Goal: Task Accomplishment & Management: Use online tool/utility

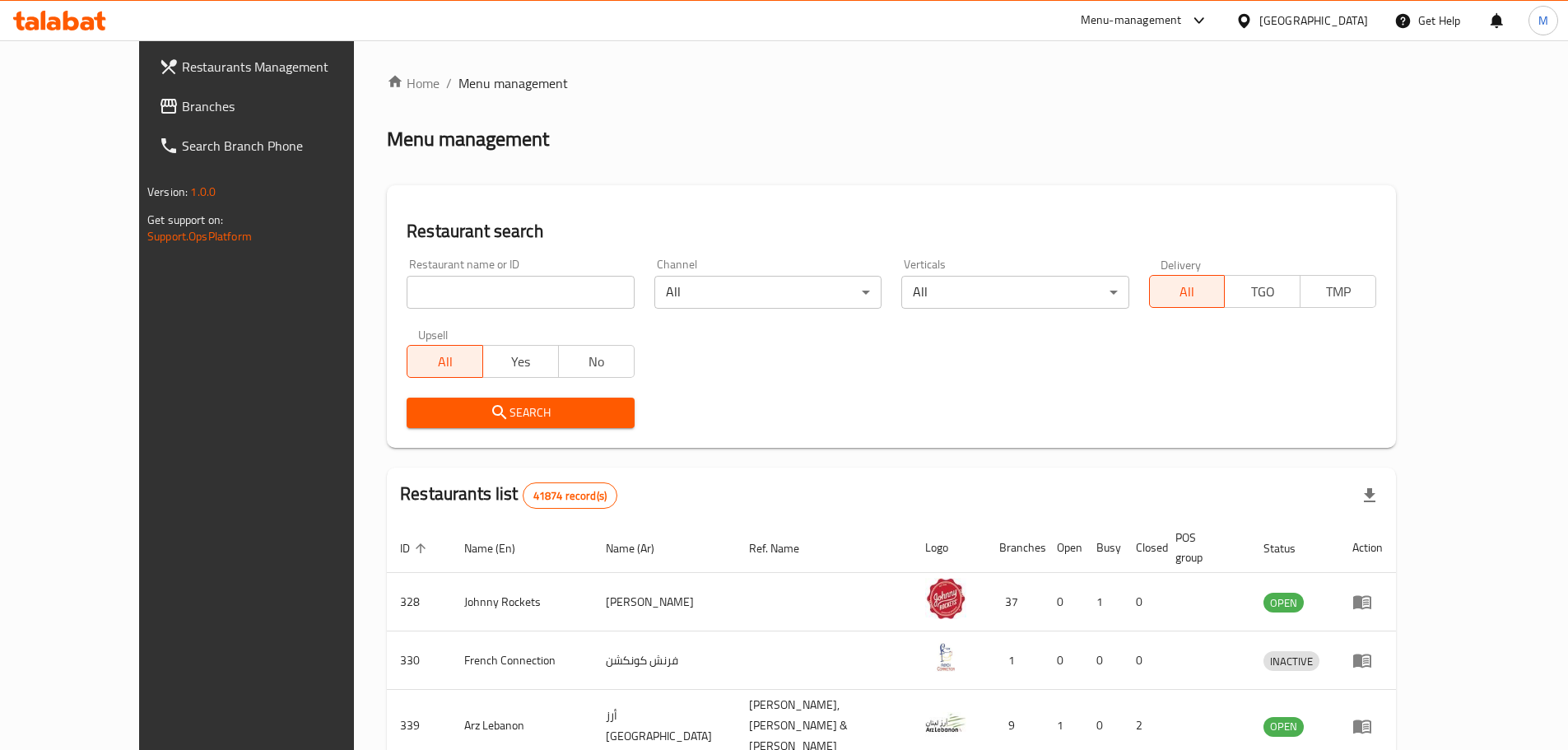
click at [1331, 23] on div "[GEOGRAPHIC_DATA]" at bounding box center [1314, 21] width 109 height 18
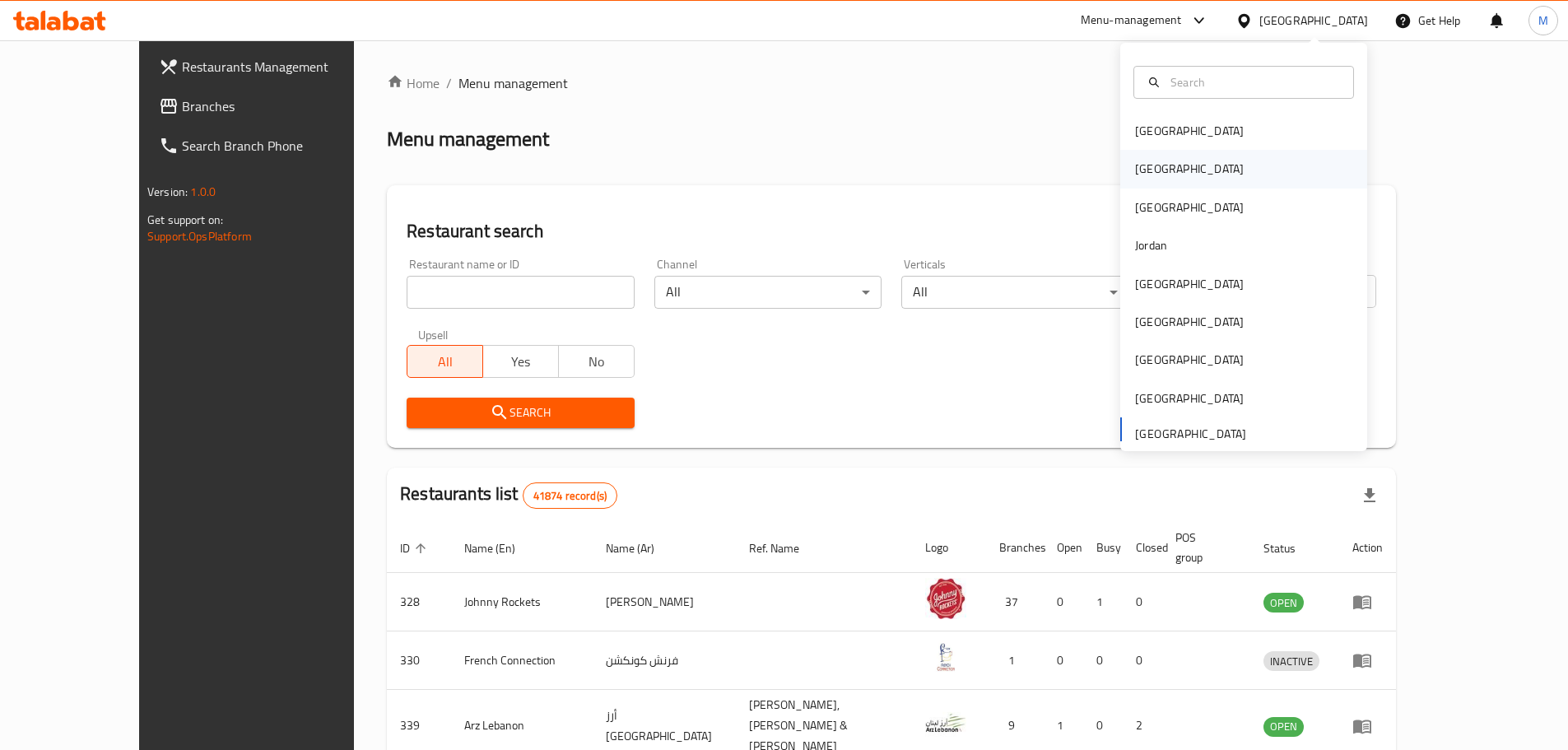
click at [1199, 151] on div "[GEOGRAPHIC_DATA]" at bounding box center [1243, 168] width 247 height 38
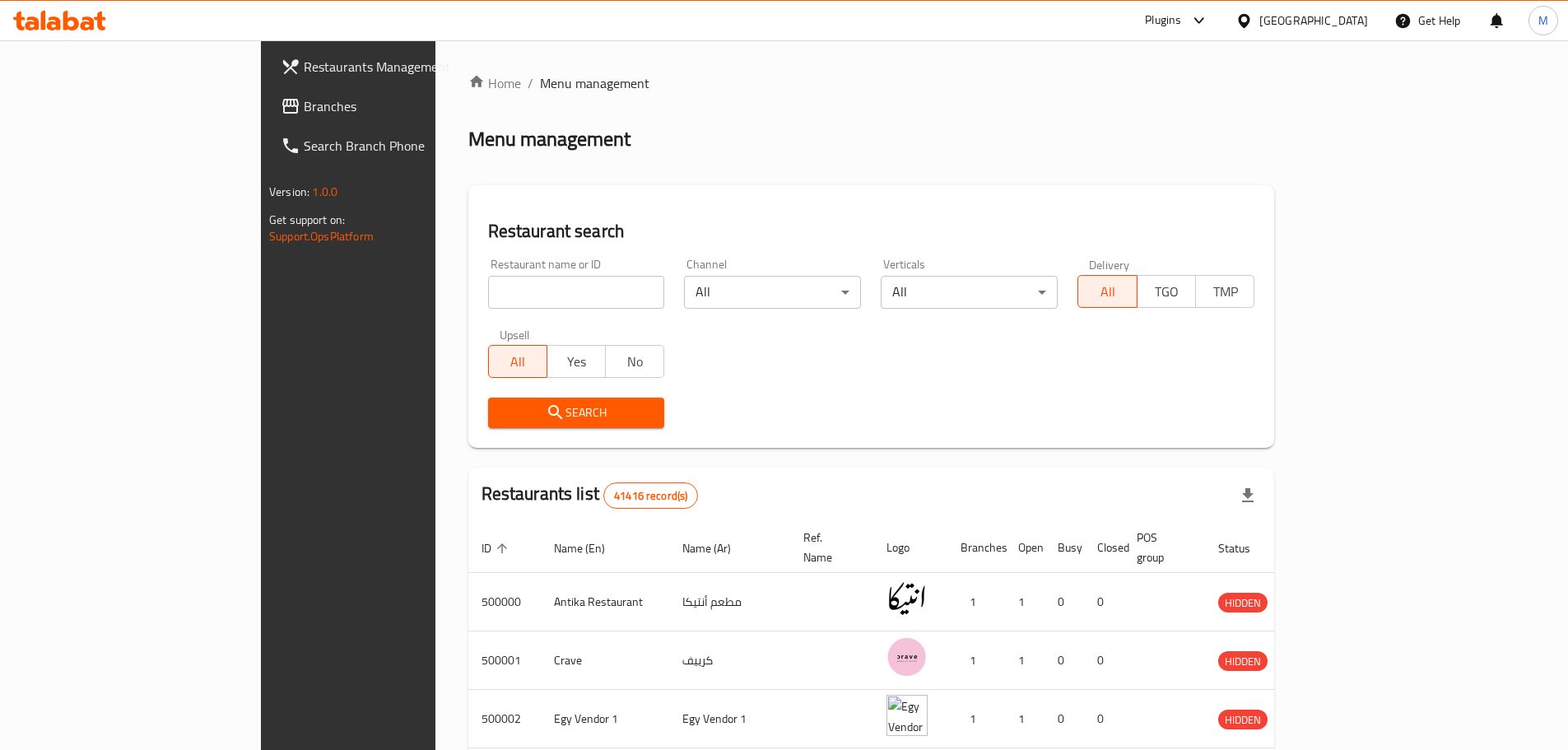
click at [488, 275] on div "Restaurant name or ID Restaurant name or ID" at bounding box center [576, 284] width 177 height 50
click at [488, 295] on input "search" at bounding box center [576, 291] width 177 height 33
click button "Search" at bounding box center [576, 413] width 177 height 30
click at [470, 299] on div at bounding box center [784, 375] width 1568 height 750
click at [488, 287] on input "search" at bounding box center [576, 291] width 177 height 33
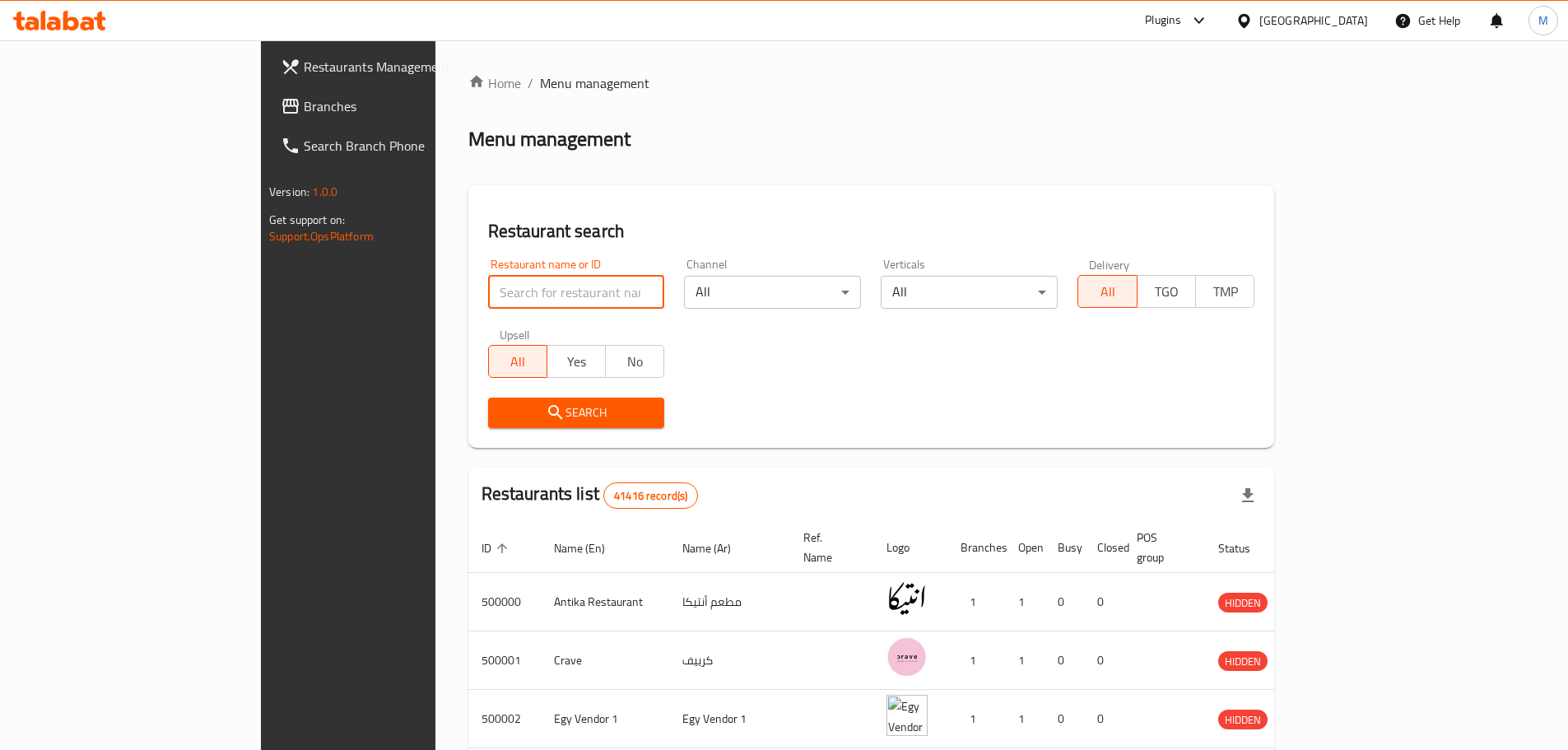
paste input "Despacito Pastry"
click button "Search" at bounding box center [576, 413] width 177 height 30
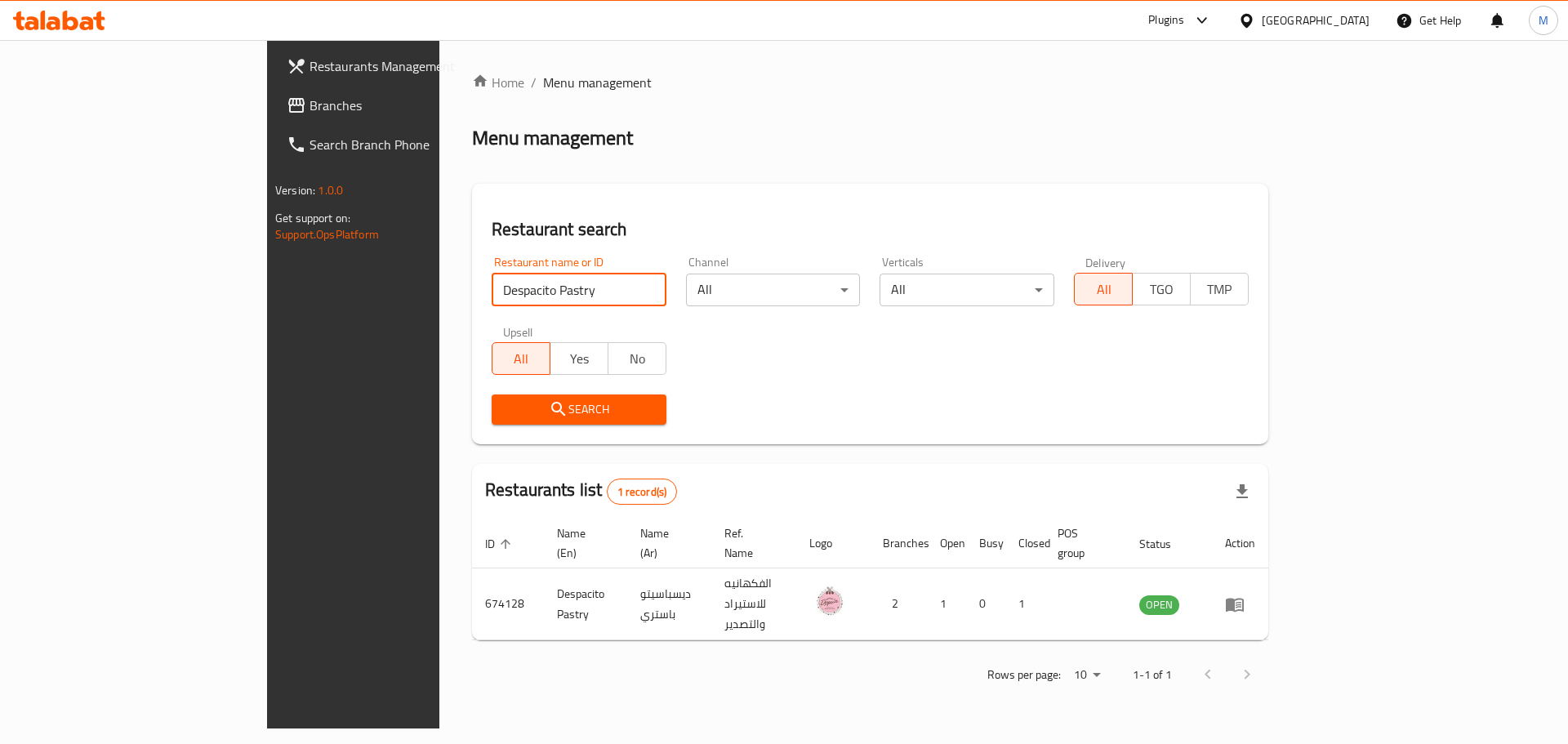
click at [532, 273] on input "Despacito Pastry" at bounding box center [579, 289] width 174 height 32
click at [516, 280] on input "Despacito Pastry" at bounding box center [579, 289] width 174 height 32
paste input "La Pizza Alforno"
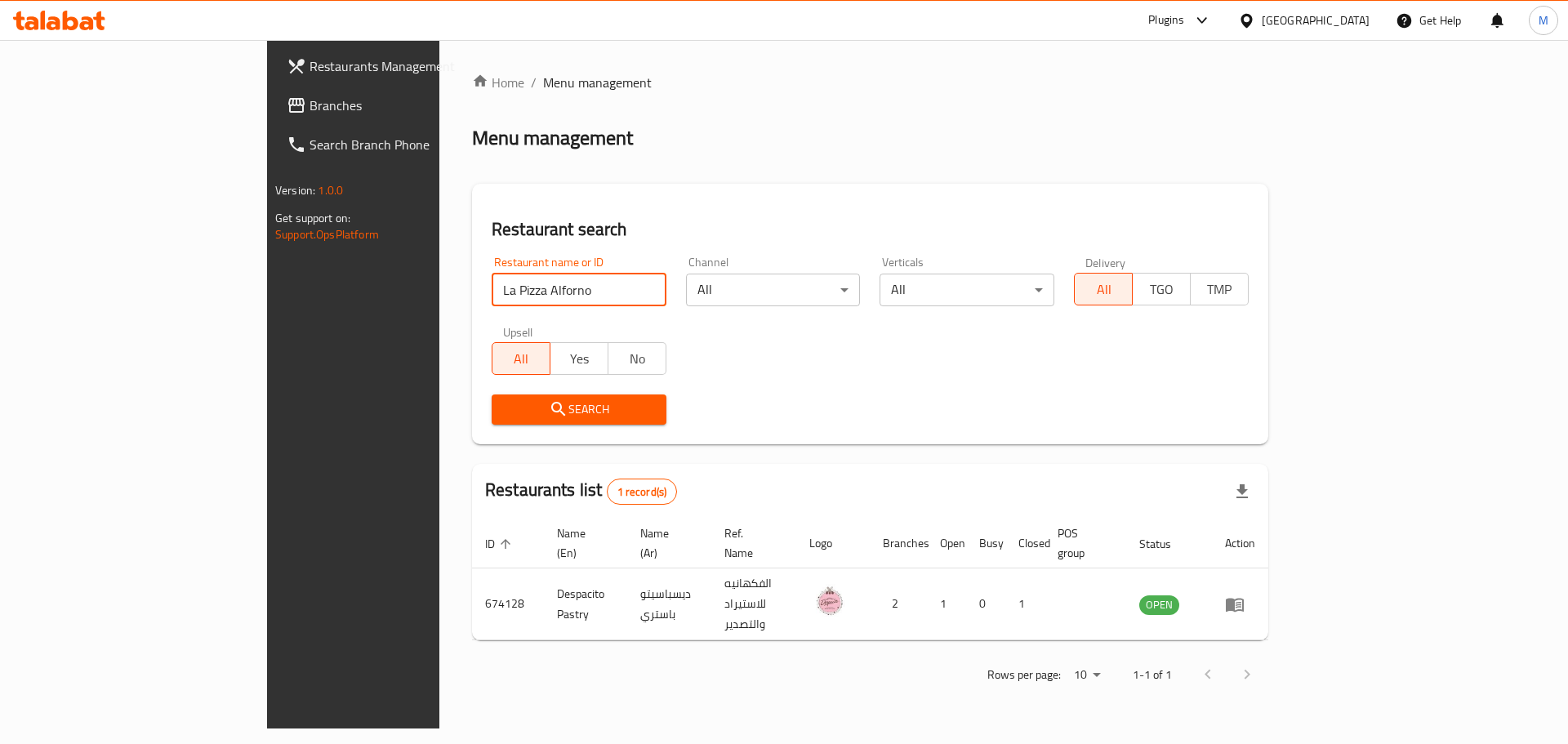
type input "La Pizza Alforno"
click button "Search" at bounding box center [579, 409] width 174 height 30
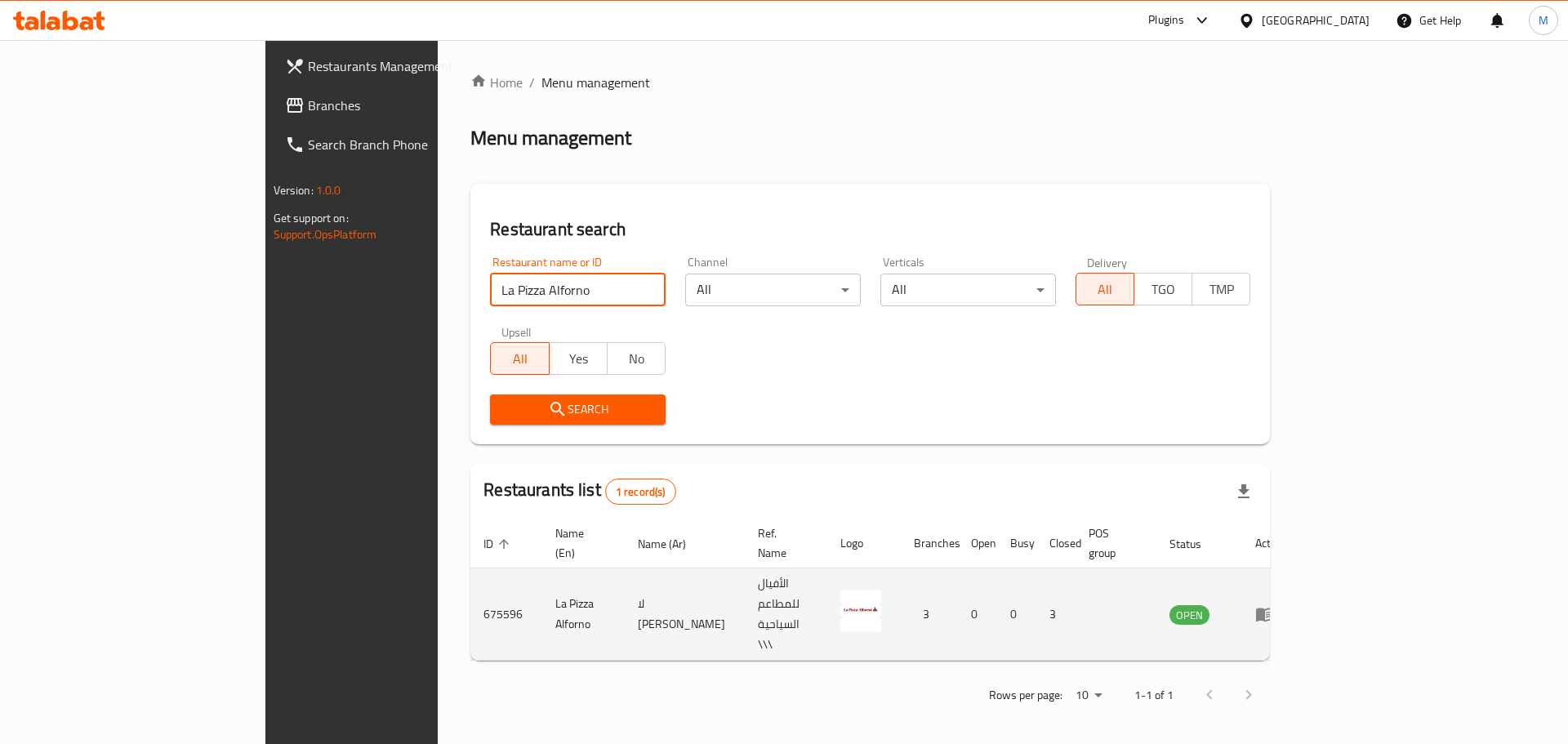
click at [1275, 604] on icon "enhanced table" at bounding box center [1265, 614] width 20 height 20
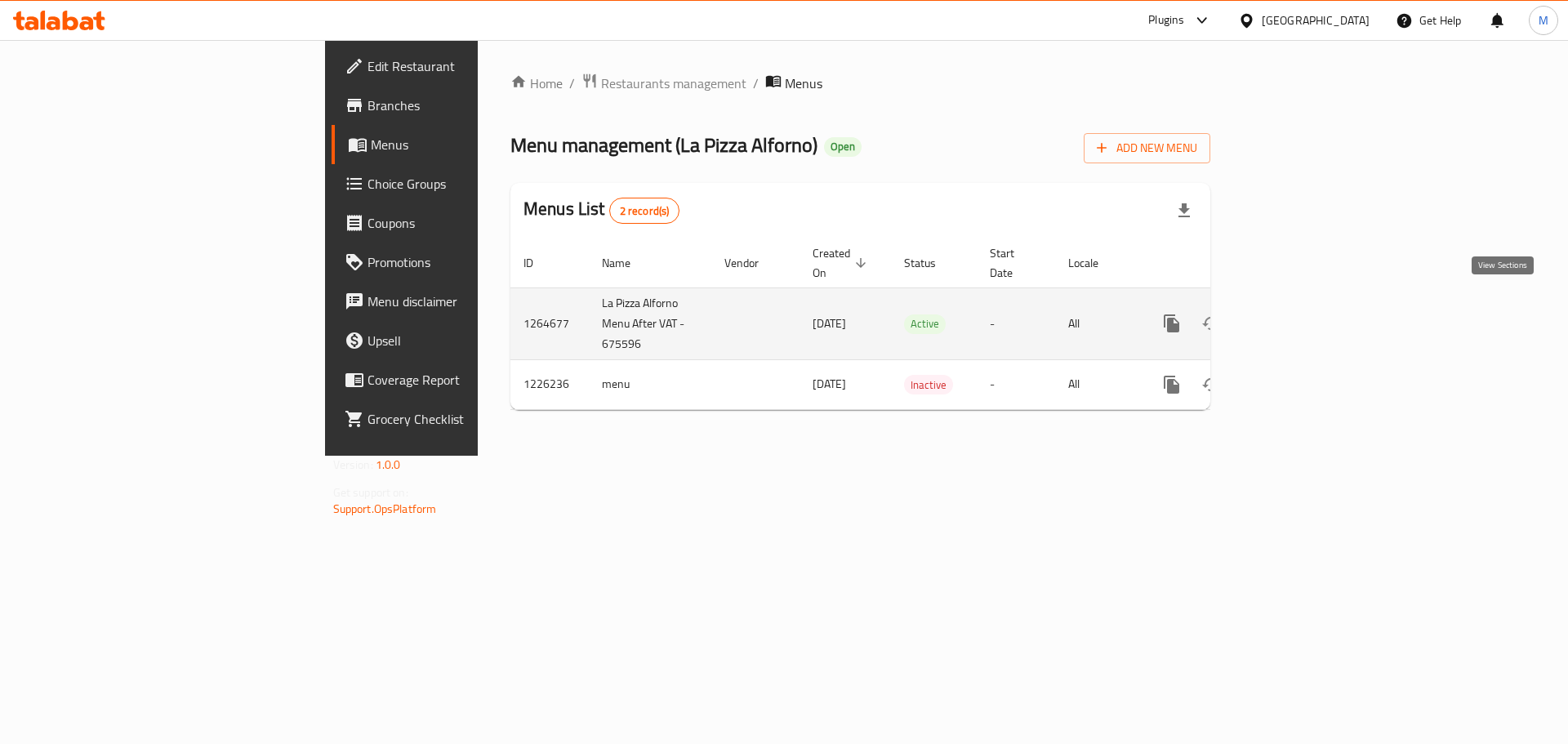
click at [1299, 314] on icon "enhanced table" at bounding box center [1290, 324] width 20 height 20
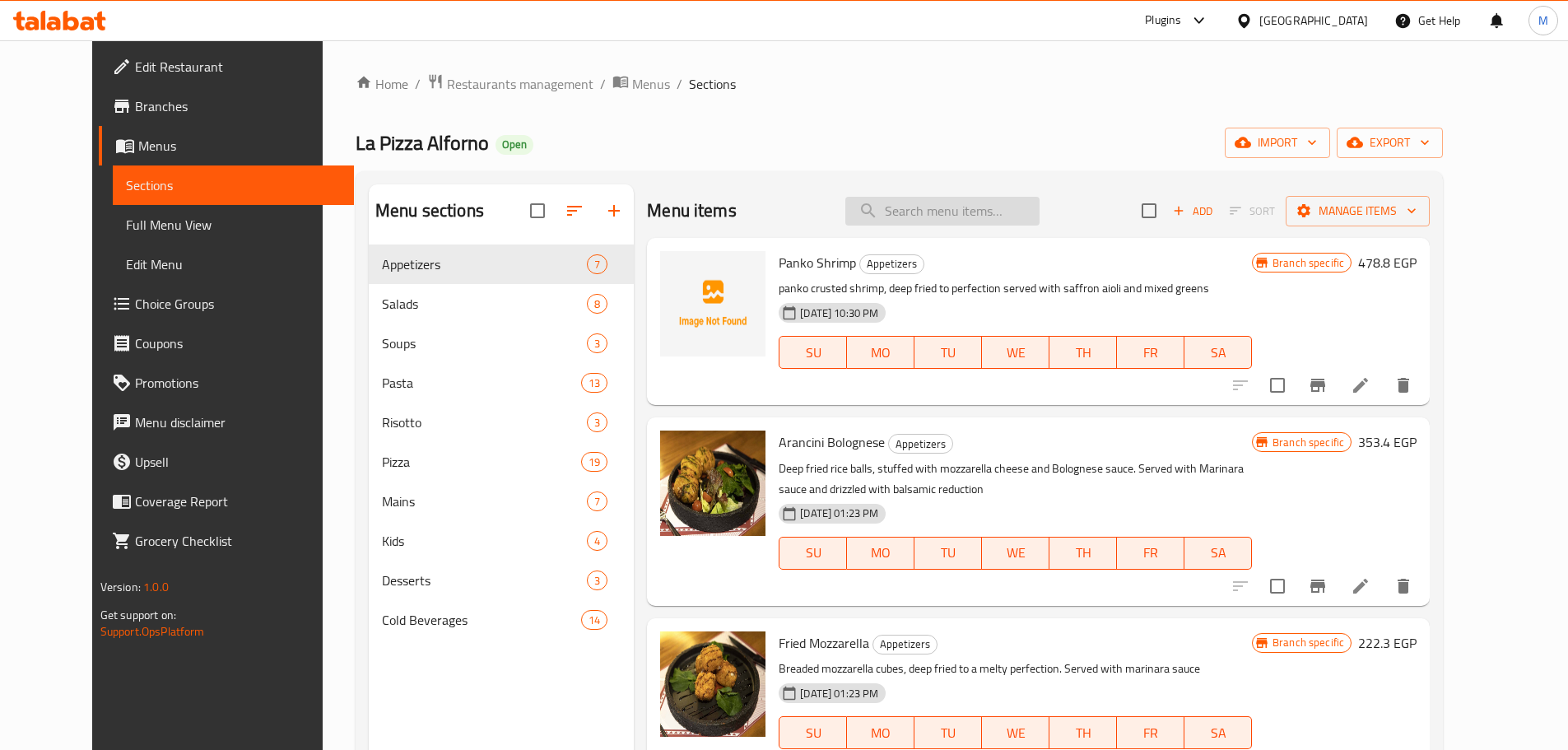
click at [904, 214] on input "search" at bounding box center [943, 211] width 194 height 28
paste input "Stracciatella Burrata Salad"
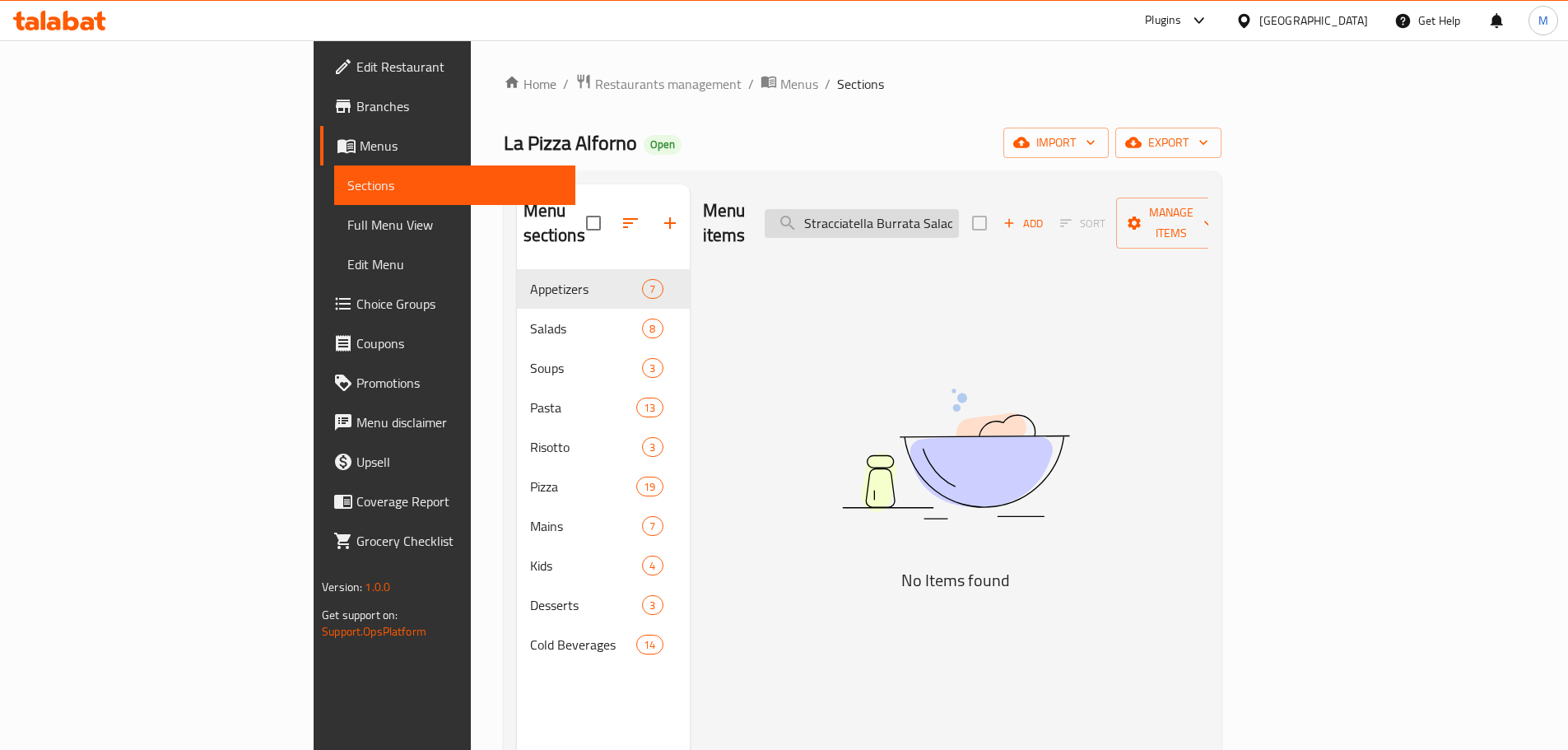
click at [959, 209] on input "Stracciatella Burrata Salad" at bounding box center [862, 223] width 194 height 28
paste input "Garlic Parmesan Flatbre"
click at [959, 209] on input "Stracciatella Burrata Salad" at bounding box center [862, 223] width 194 height 28
click at [959, 209] on input "Garlic Parmesan Flatbread" at bounding box center [862, 223] width 194 height 28
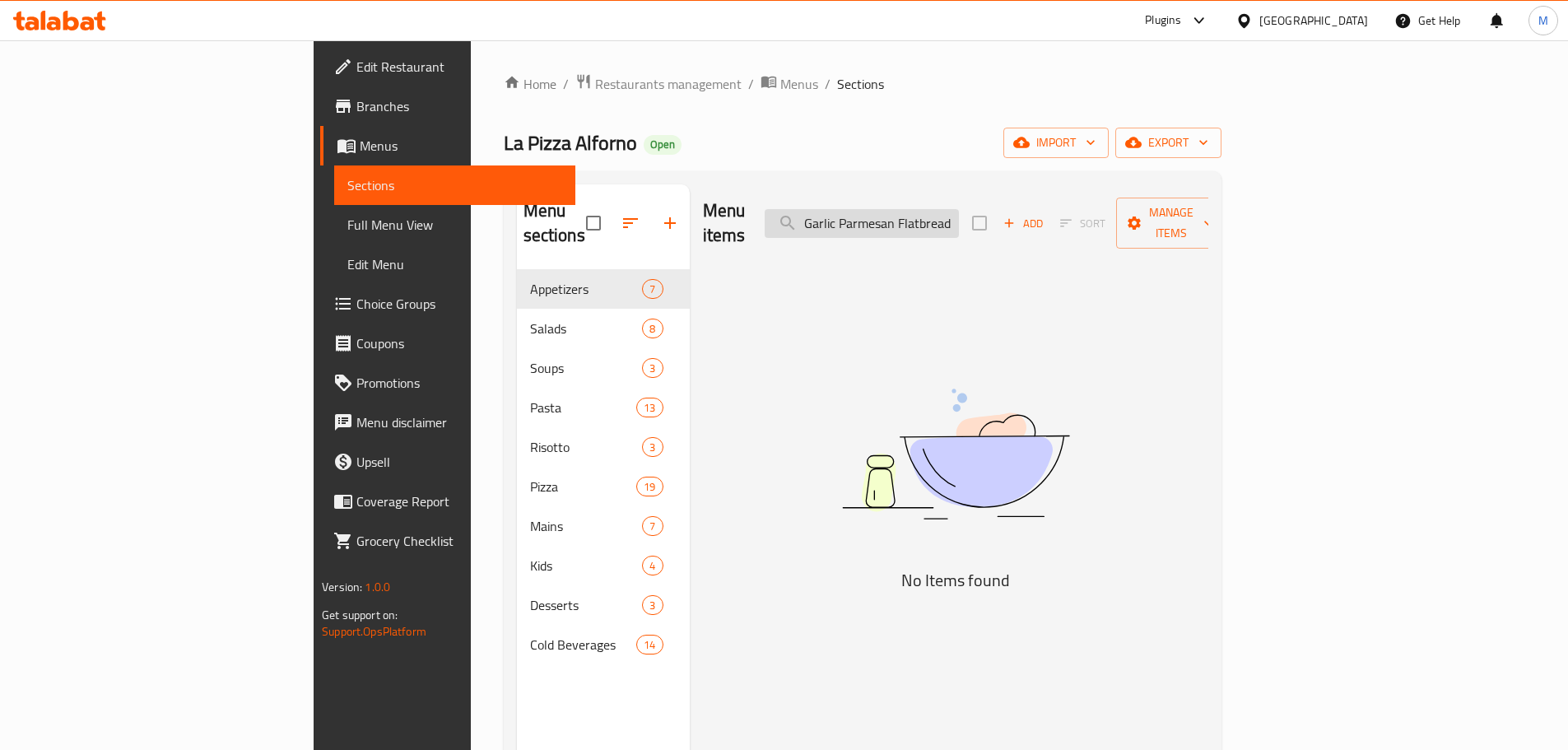
click at [959, 209] on input "Garlic Parmesan Flatbread" at bounding box center [862, 223] width 194 height 28
paste input "Penne [PERSON_NAME]"
click at [959, 209] on input "Garlic Parmesan Flatbread" at bounding box center [862, 223] width 194 height 28
click at [959, 216] on input "Penne [PERSON_NAME]" at bounding box center [862, 223] width 194 height 28
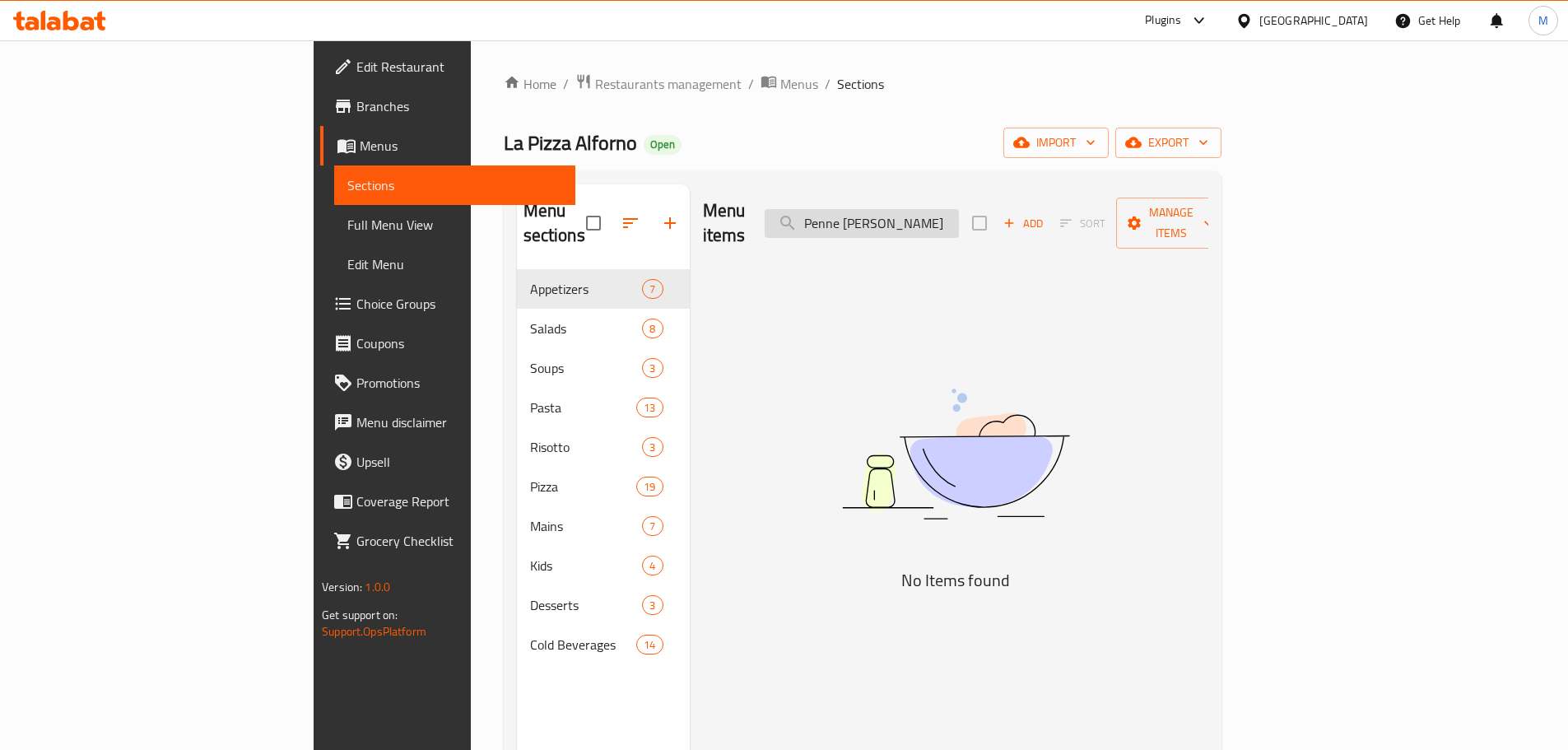
paste input "Spaghetti Caramelized Onion"
click at [959, 216] on input "Spaghetti Caramelized Onion" at bounding box center [862, 223] width 194 height 28
click at [959, 218] on input "Spaghetti Caramelized Onion" at bounding box center [862, 223] width 194 height 28
paste input "Stracciatella [PERSON_NAME]"
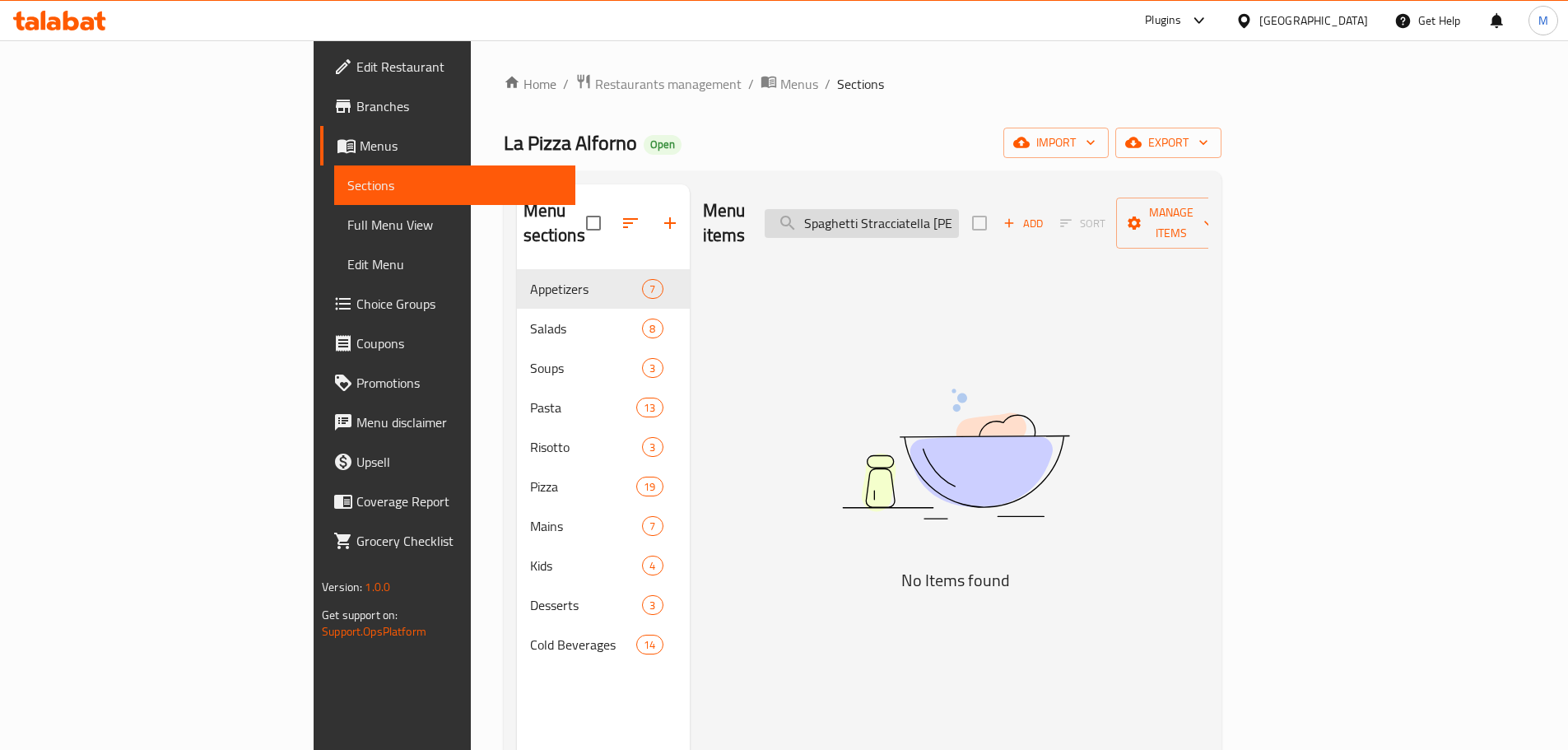
click at [959, 218] on input "Spaghetti Stracciatella [PERSON_NAME]" at bounding box center [862, 223] width 194 height 28
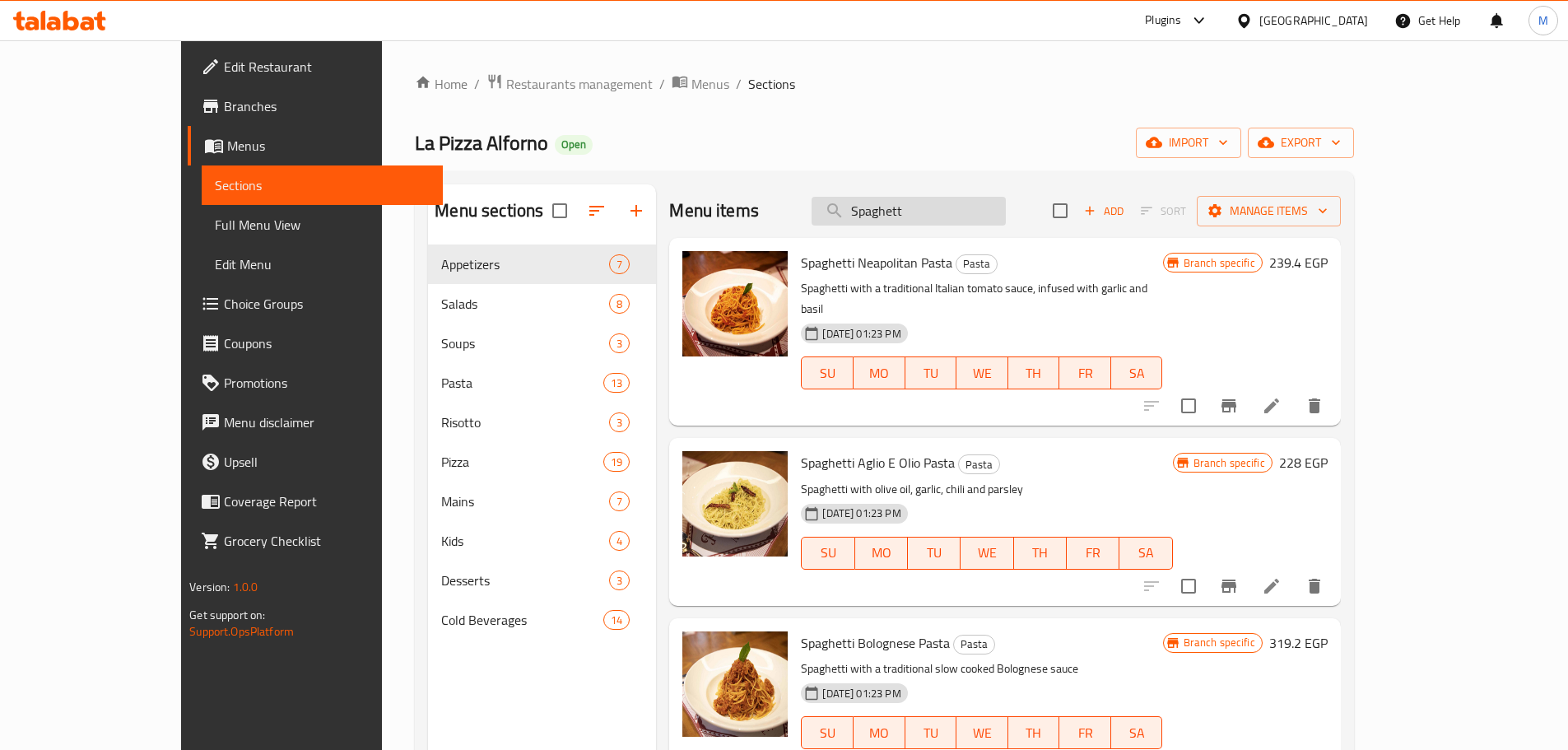
click at [996, 203] on input "Spaghett" at bounding box center [909, 211] width 194 height 28
paste input "Forno Calzone"
click at [996, 203] on input "Spaghett" at bounding box center [909, 211] width 194 height 28
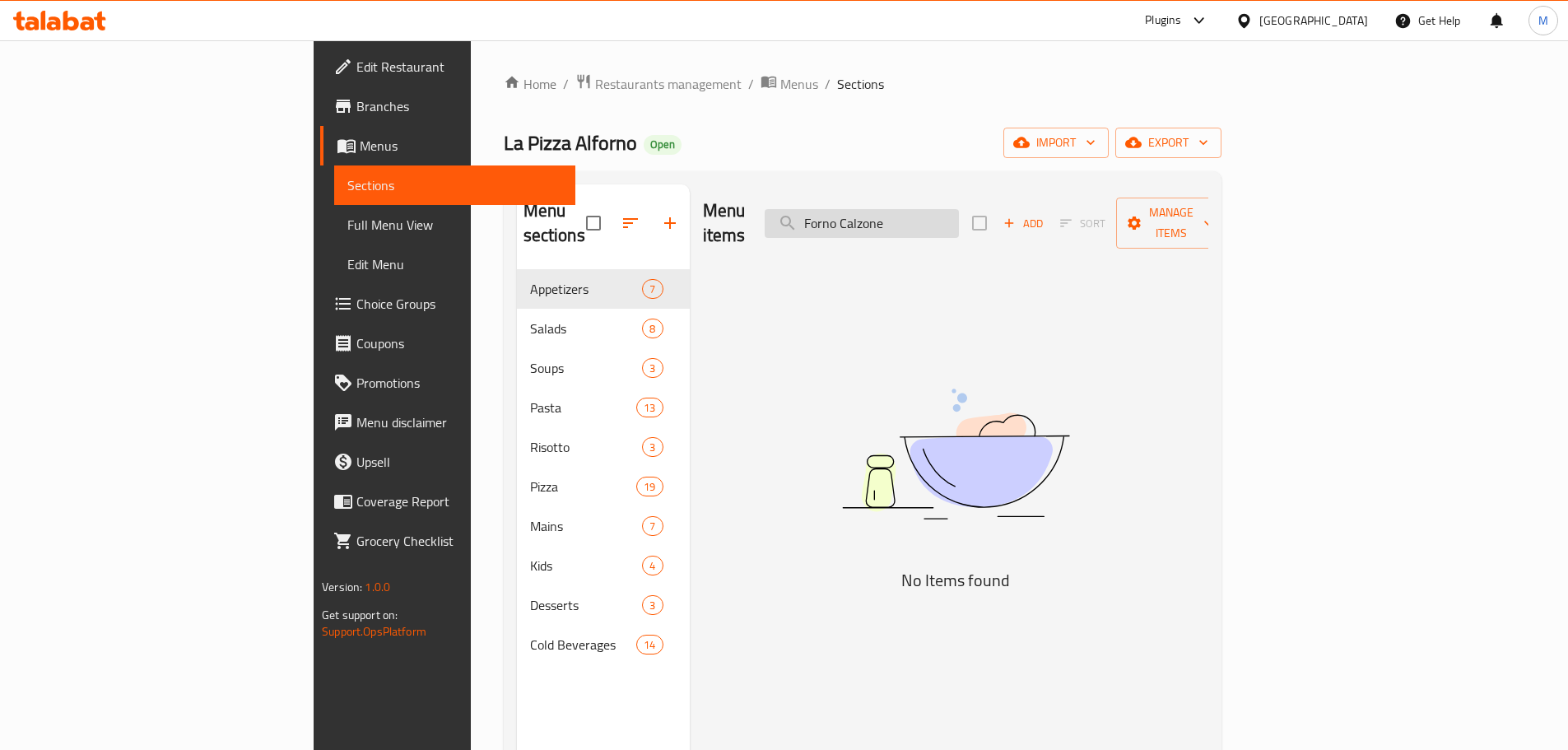
click at [959, 213] on input "Forno Calzone" at bounding box center [862, 223] width 194 height 28
paste input "Classico Margherita-Familia"
click at [959, 213] on input "Classico Margherita-Familia" at bounding box center [862, 223] width 194 height 28
click at [959, 210] on input "Classico Margherita-Familia" at bounding box center [862, 223] width 194 height 28
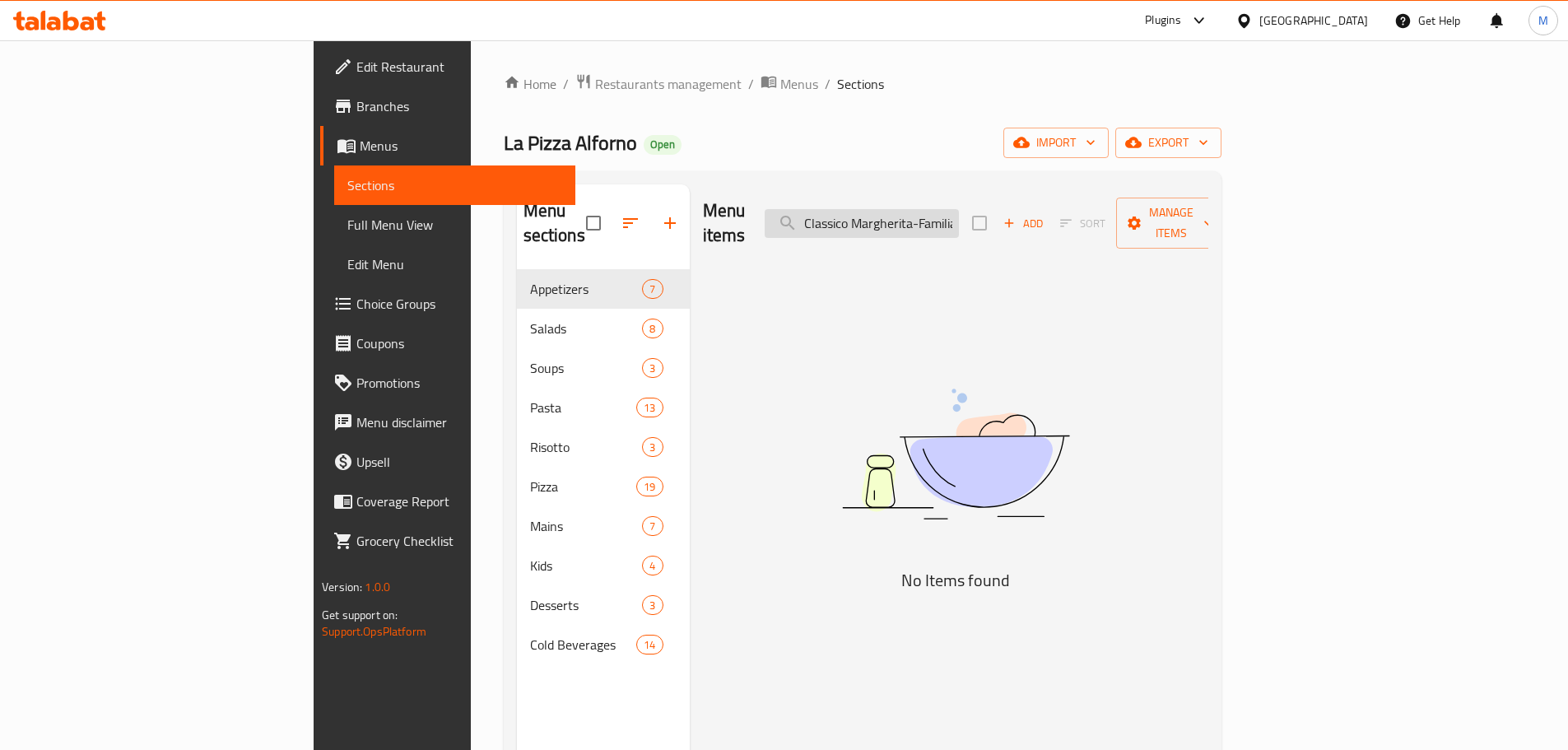
click at [959, 210] on input "Classico Margherita-Familia" at bounding box center [862, 223] width 194 height 28
paste input "Tonno"
click at [959, 210] on input "Classico Tonno-Familia" at bounding box center [862, 223] width 194 height 28
drag, startPoint x: 969, startPoint y: 208, endPoint x: 1156, endPoint y: 214, distance: 187.1
click at [1156, 214] on div "Menu items Classico Tonno-Familia Add Sort Manage items" at bounding box center [956, 223] width 506 height 78
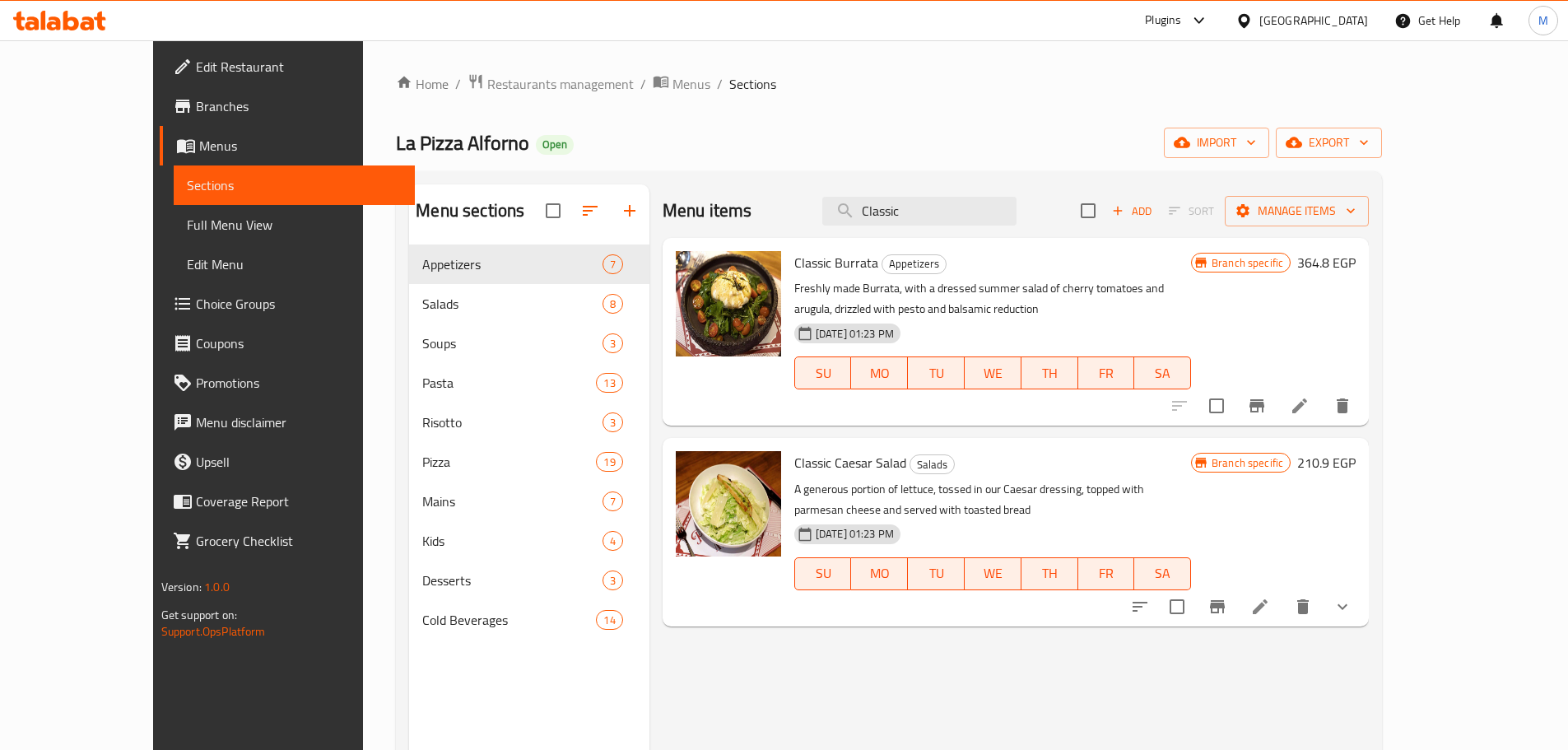
type input "Classic"
click at [819, 260] on span "Classic Burrata" at bounding box center [836, 262] width 84 height 24
copy h6 "Burrata"
drag, startPoint x: 797, startPoint y: 460, endPoint x: 869, endPoint y: 461, distance: 72.0
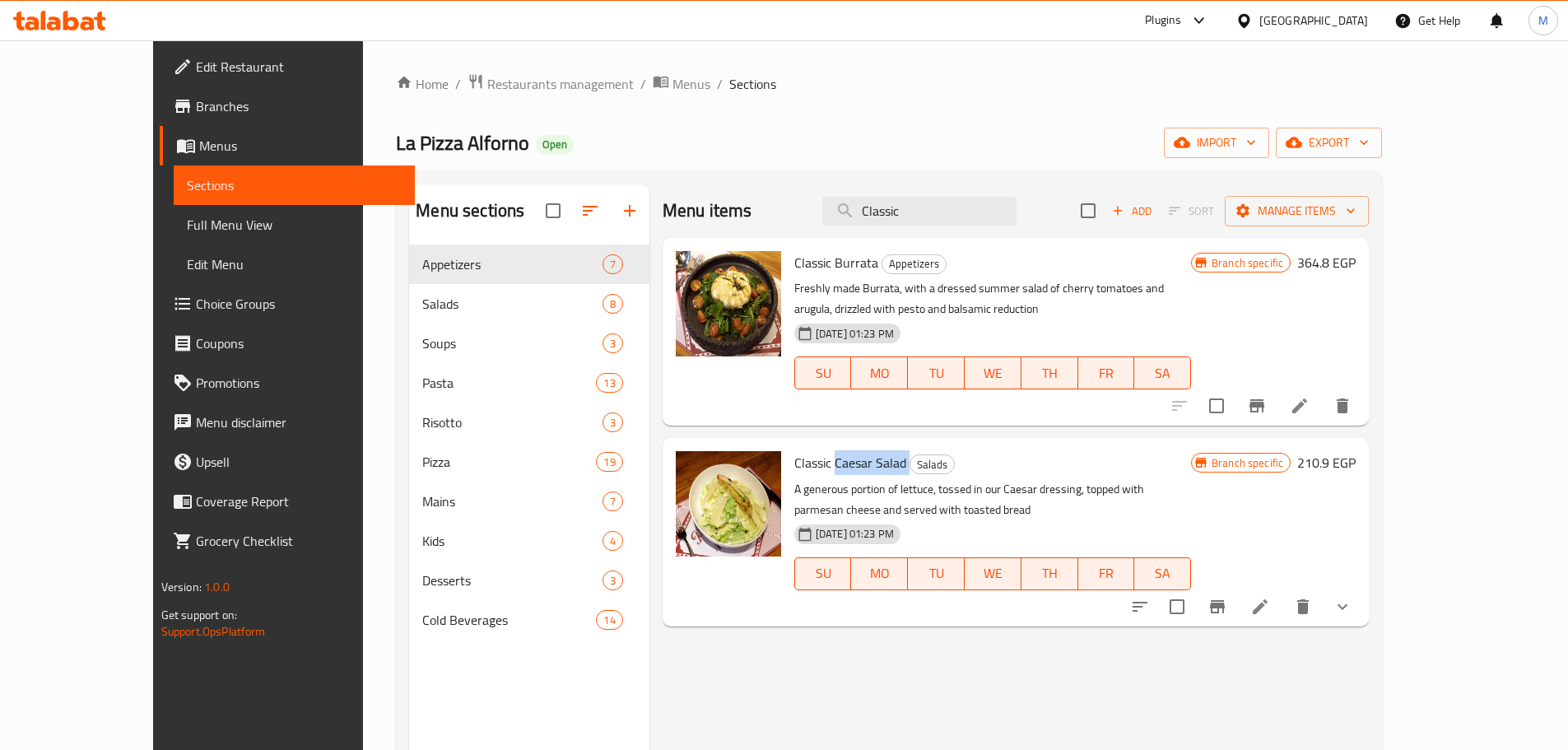
click at [869, 461] on h6 "Classic Caesar Salad Salads" at bounding box center [993, 463] width 397 height 23
copy h6 "Caesar Salad"
click at [494, 79] on span "Restaurants management" at bounding box center [560, 84] width 147 height 20
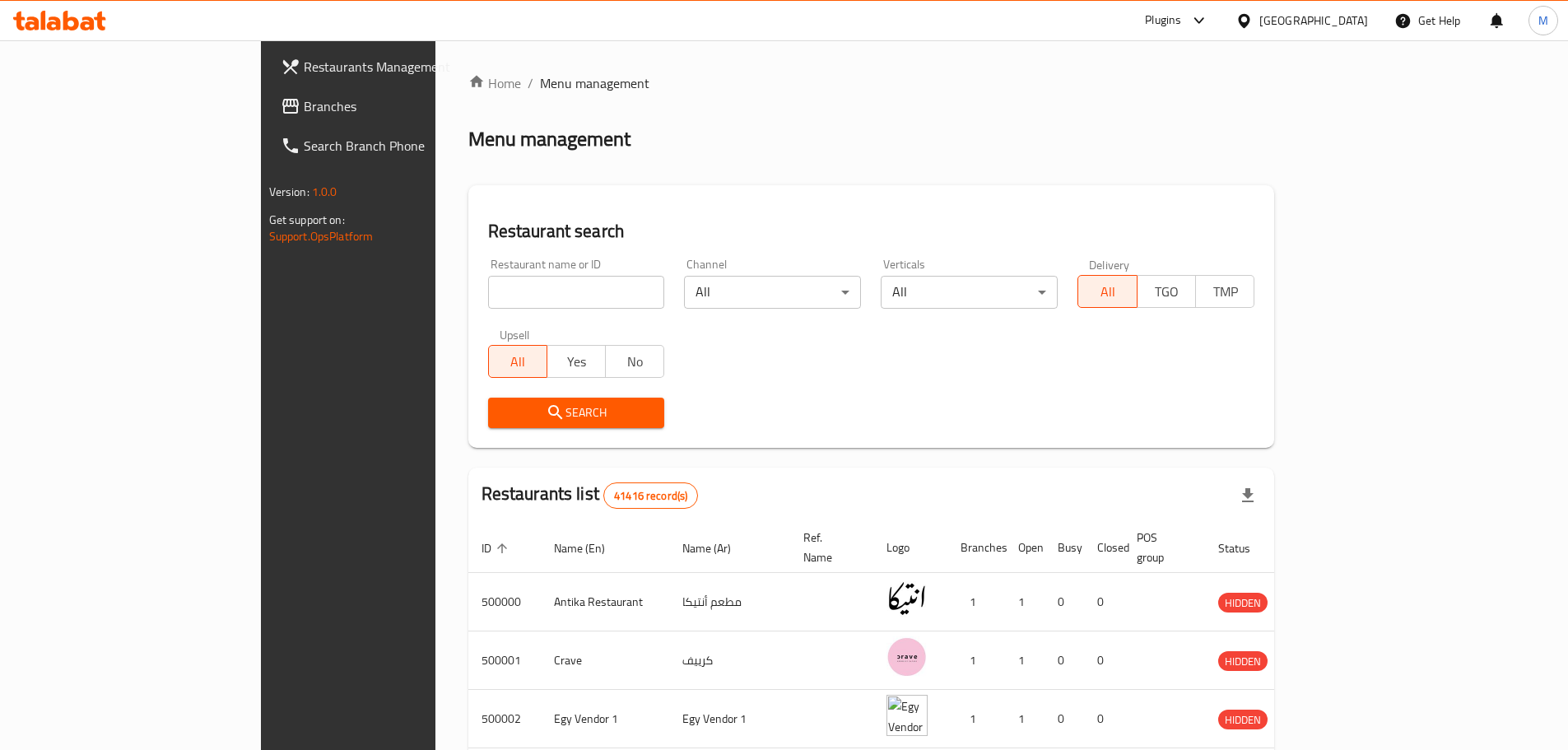
click at [488, 263] on div "Restaurant name or ID Restaurant name or ID" at bounding box center [576, 284] width 177 height 50
click at [488, 306] on input "search" at bounding box center [576, 291] width 177 height 33
paste input "Despacito Restaurant"
click button "Search" at bounding box center [576, 413] width 177 height 30
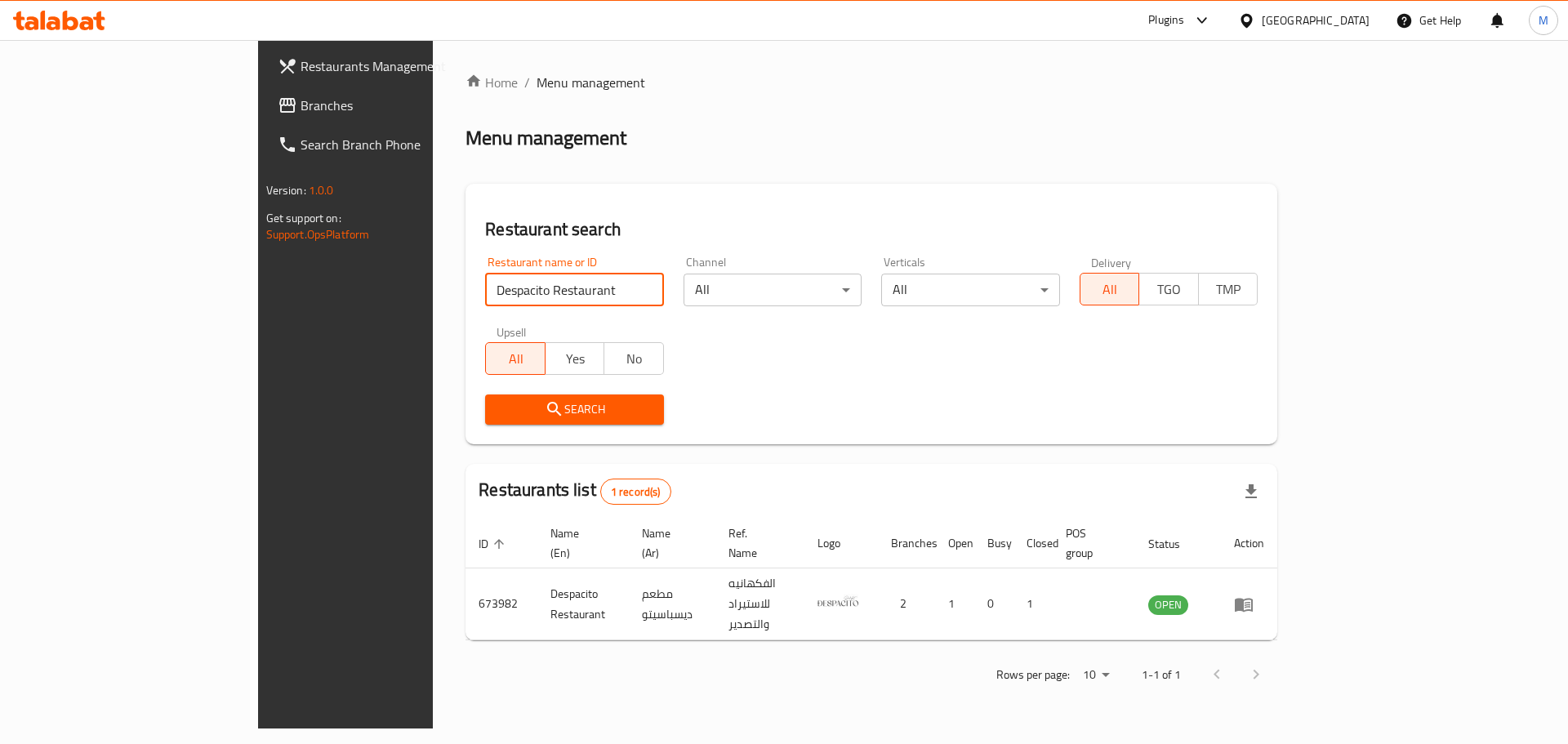
click at [516, 292] on input "Despacito Restaurant" at bounding box center [574, 289] width 179 height 32
paste input "فروت فرغلي,"
click at [516, 292] on input "Despacito Restaurant" at bounding box center [574, 289] width 179 height 32
click button "Search" at bounding box center [574, 409] width 179 height 30
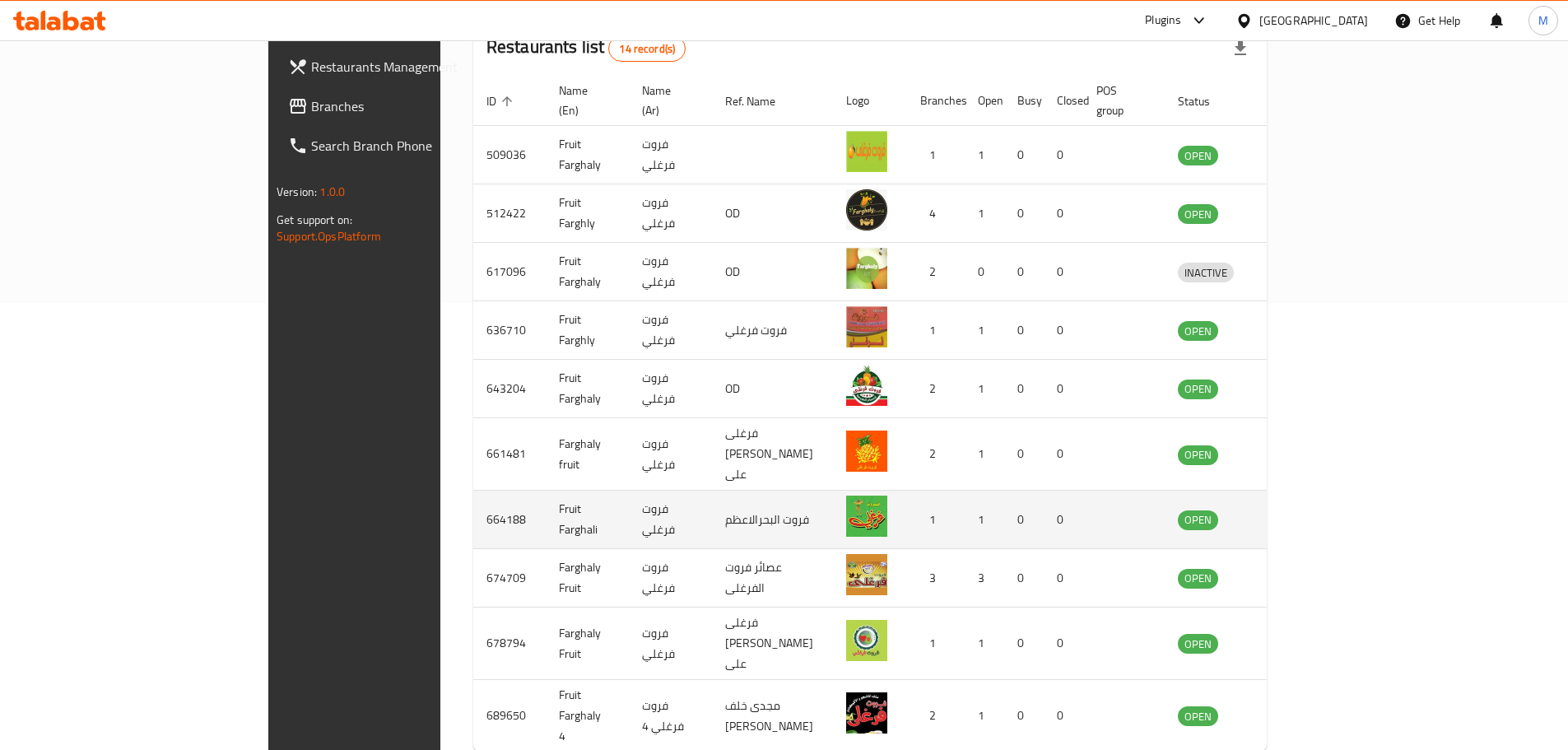
scroll to position [451, 0]
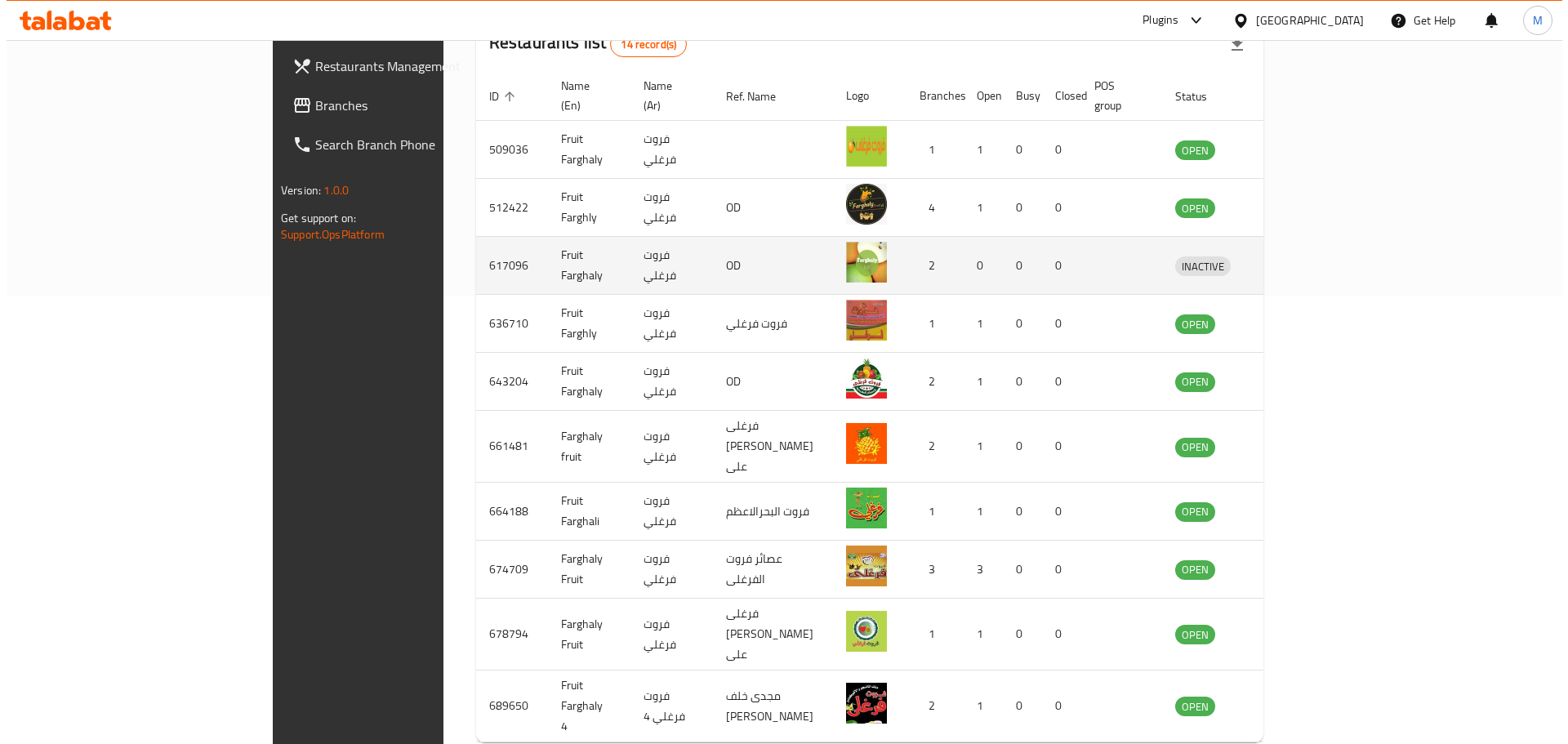
scroll to position [0, 0]
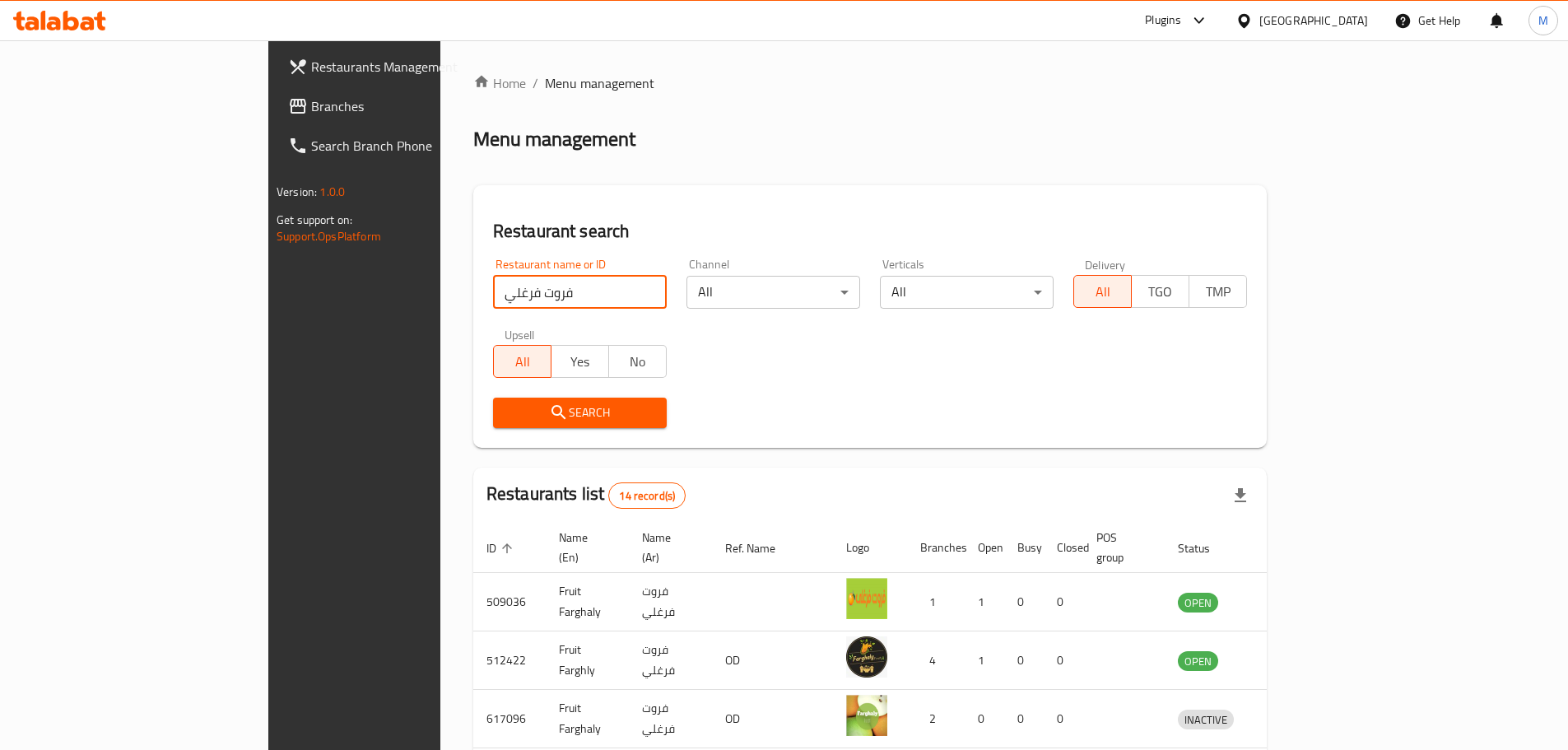
click at [493, 301] on input "فروت فرغلي" at bounding box center [579, 291] width 173 height 33
paste input "698904"
click at [493, 301] on input "698904" at bounding box center [579, 291] width 173 height 33
type input "698904"
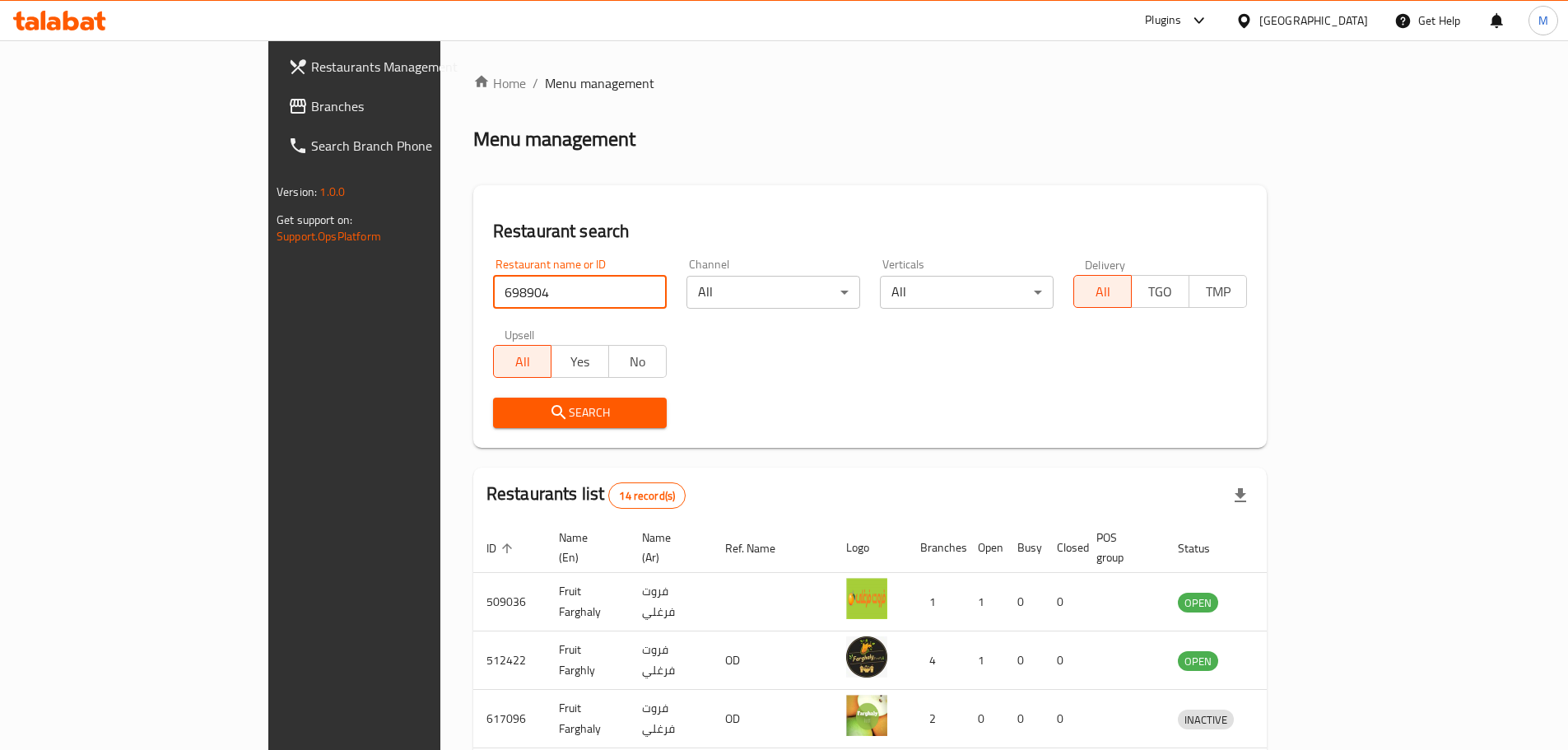
click button "Search" at bounding box center [579, 413] width 173 height 30
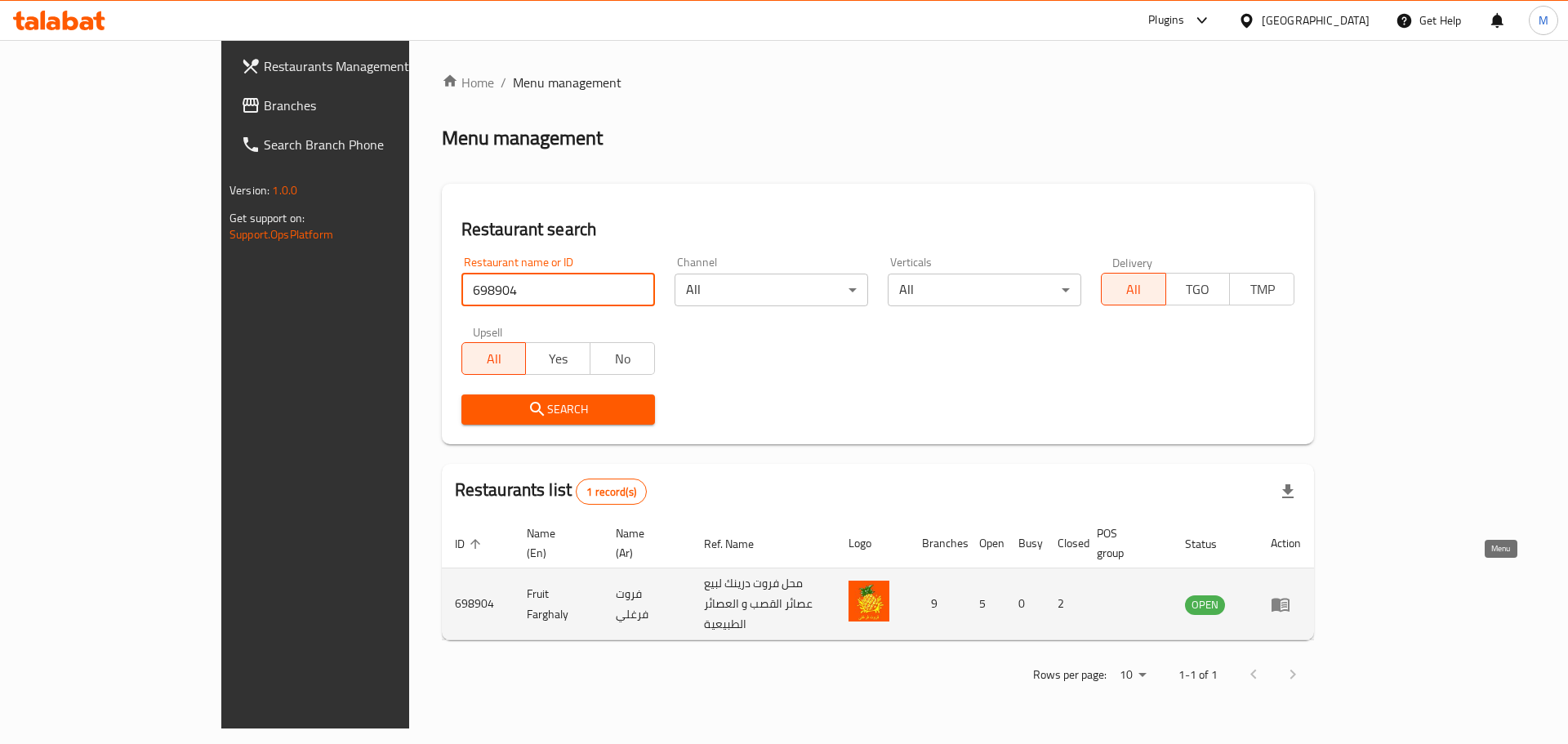
click at [1290, 598] on icon "enhanced table" at bounding box center [1281, 604] width 18 height 14
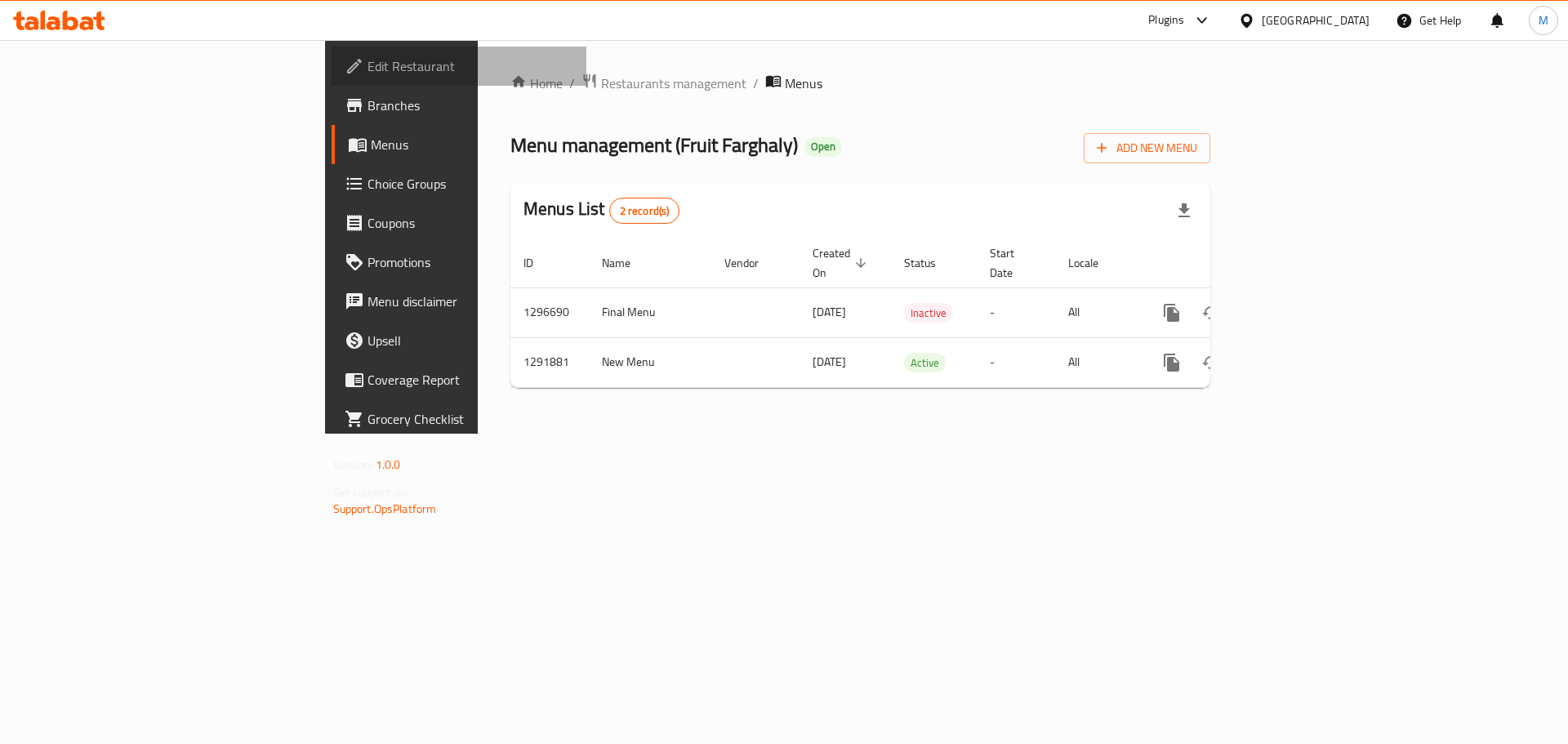
click at [367, 73] on span "Edit Restaurant" at bounding box center [470, 66] width 207 height 20
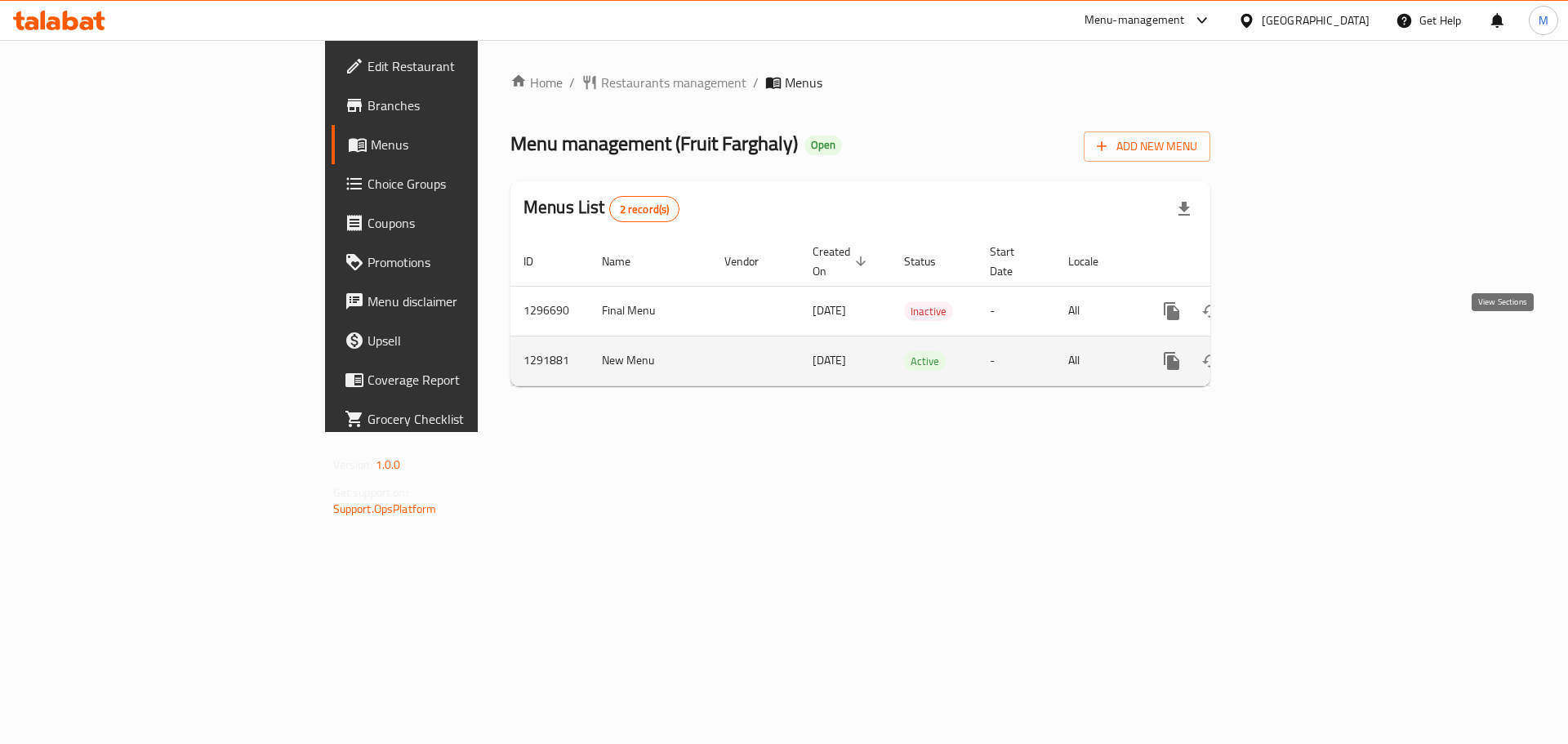
click at [1299, 351] on icon "enhanced table" at bounding box center [1290, 361] width 20 height 20
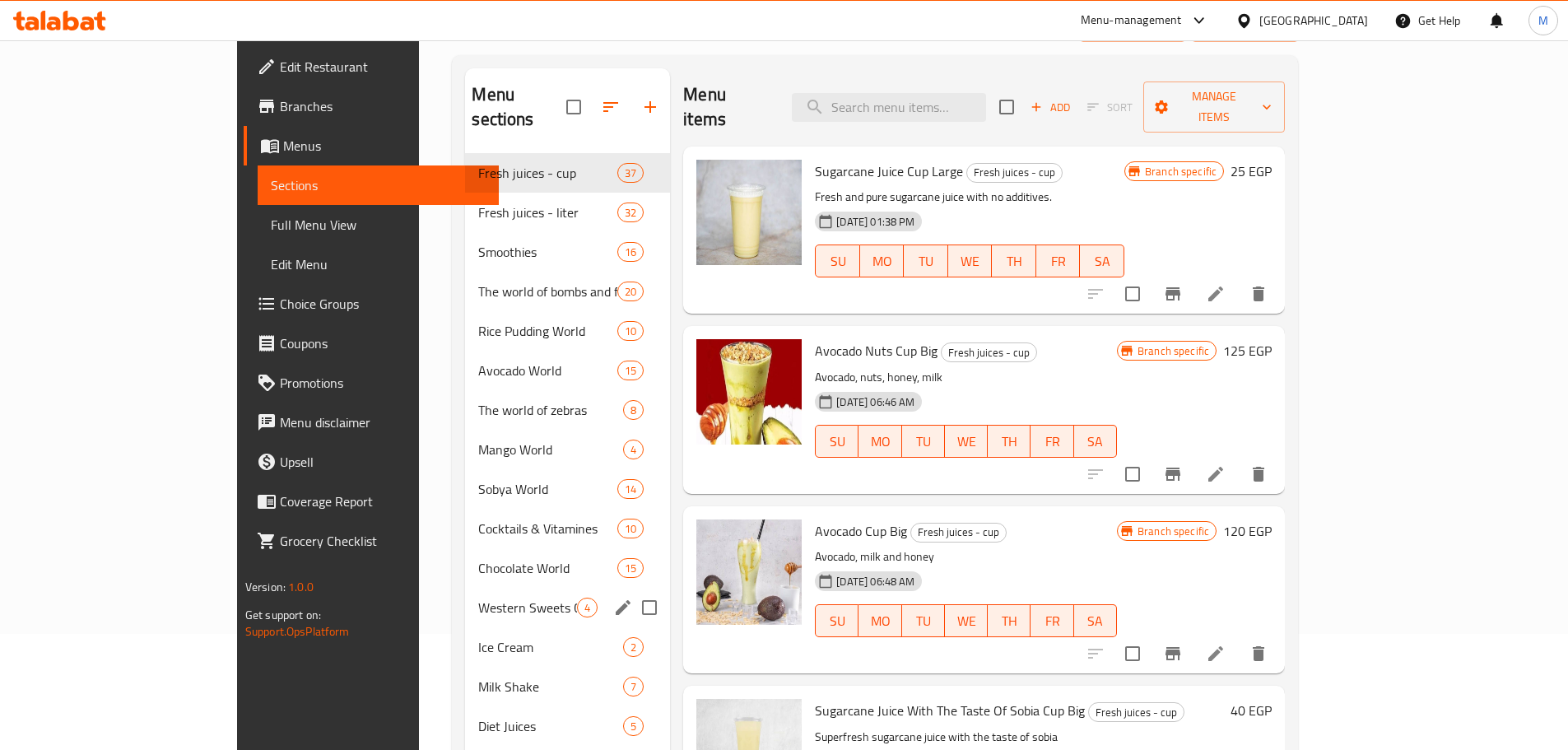
scroll to position [247, 0]
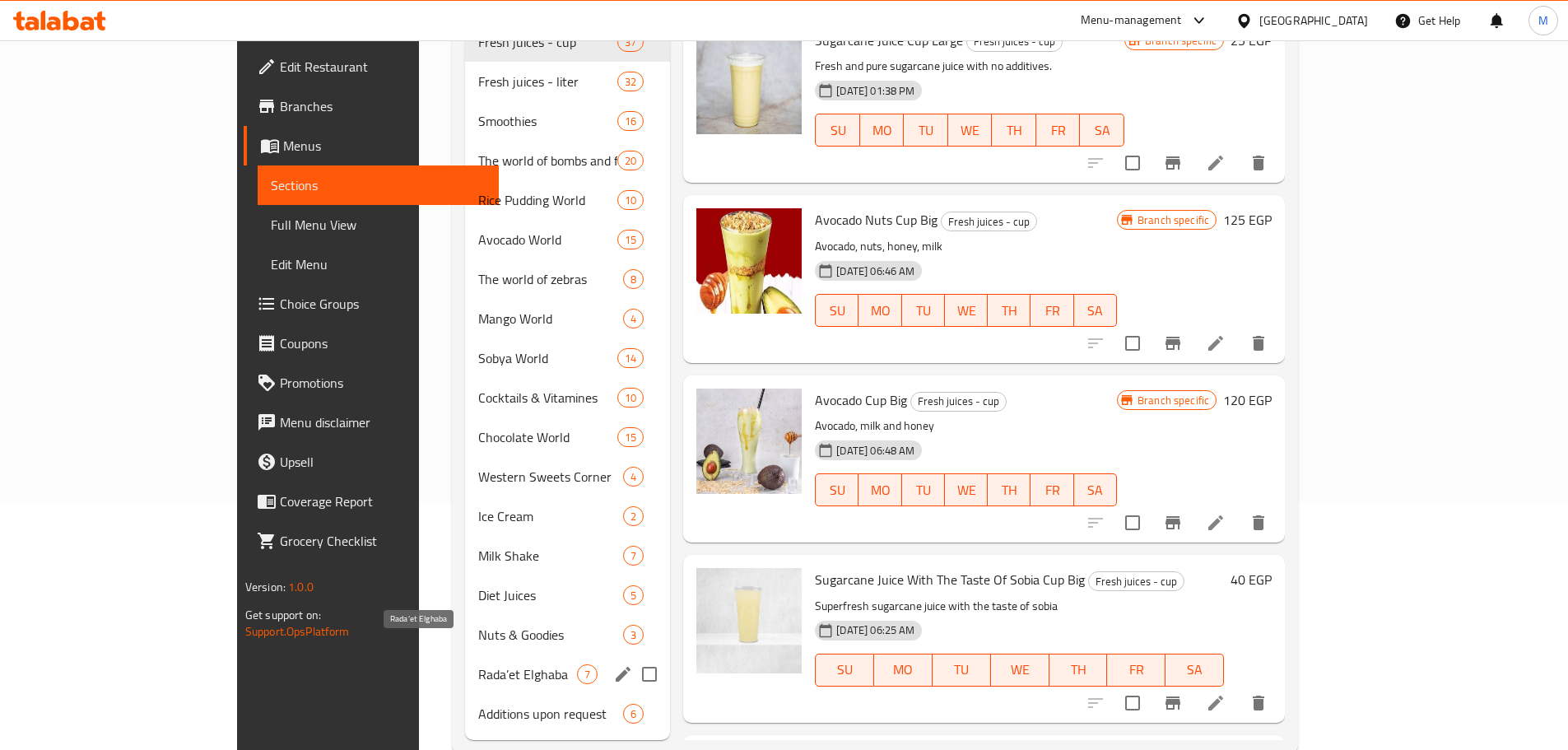
click at [478, 665] on span "Rada’et Elghaba" at bounding box center [527, 675] width 99 height 20
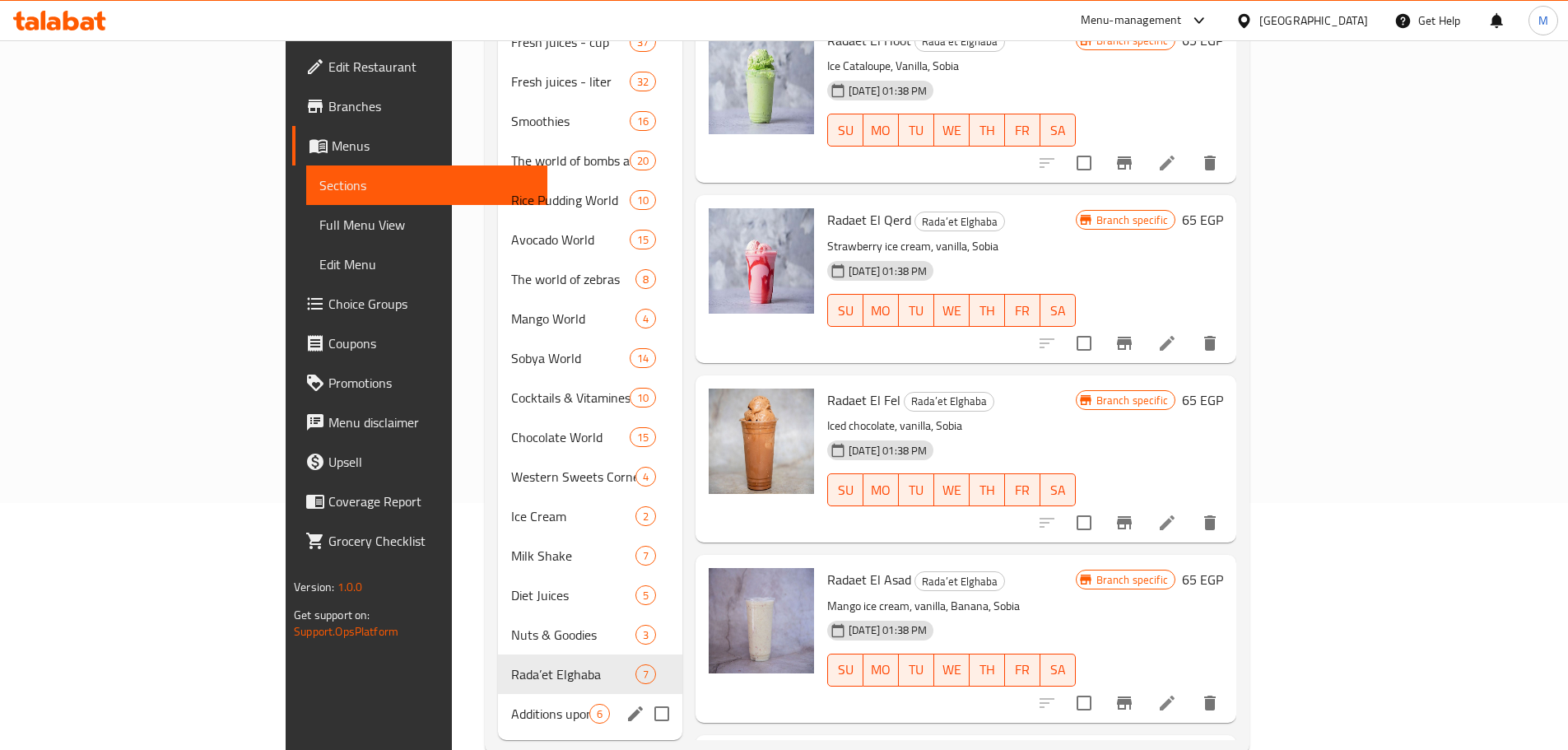
click at [498, 701] on div "Additions upon request 6" at bounding box center [590, 713] width 184 height 39
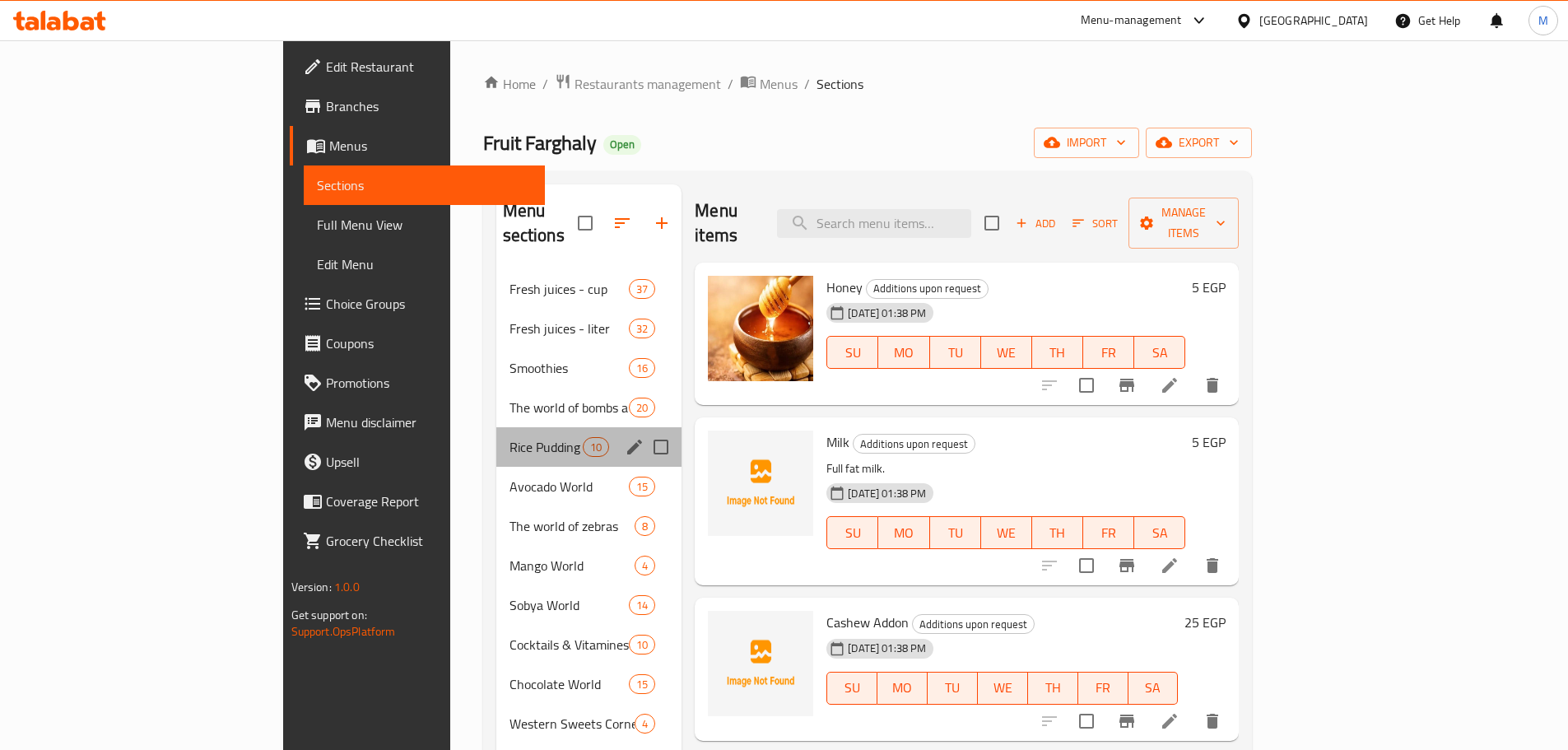
click at [496, 439] on div "Rice Pudding World 10" at bounding box center [589, 446] width 186 height 39
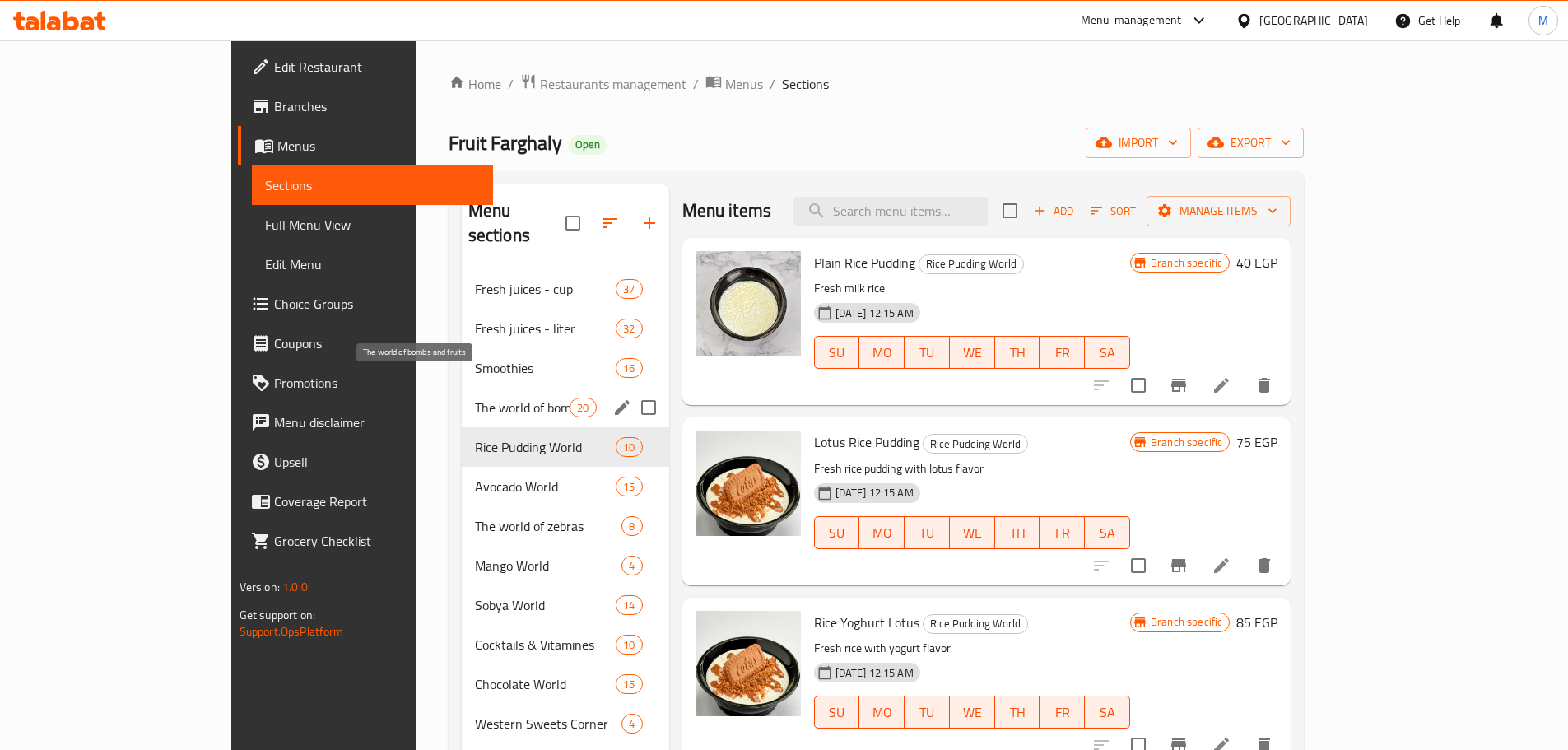
click at [475, 398] on span "The world of bombs and fruits" at bounding box center [522, 408] width 95 height 20
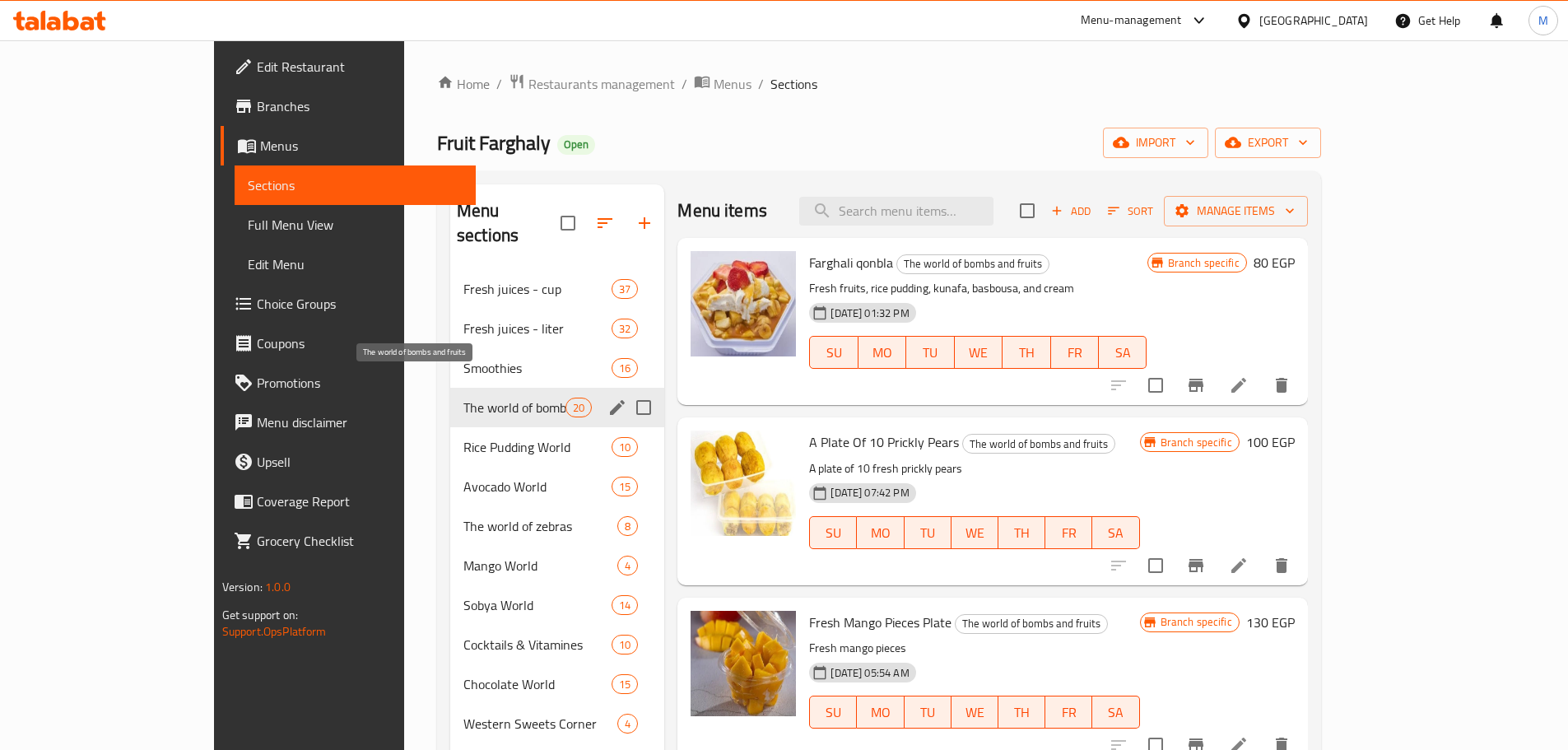
click at [464, 437] on span "Rice Pudding World" at bounding box center [537, 447] width 148 height 20
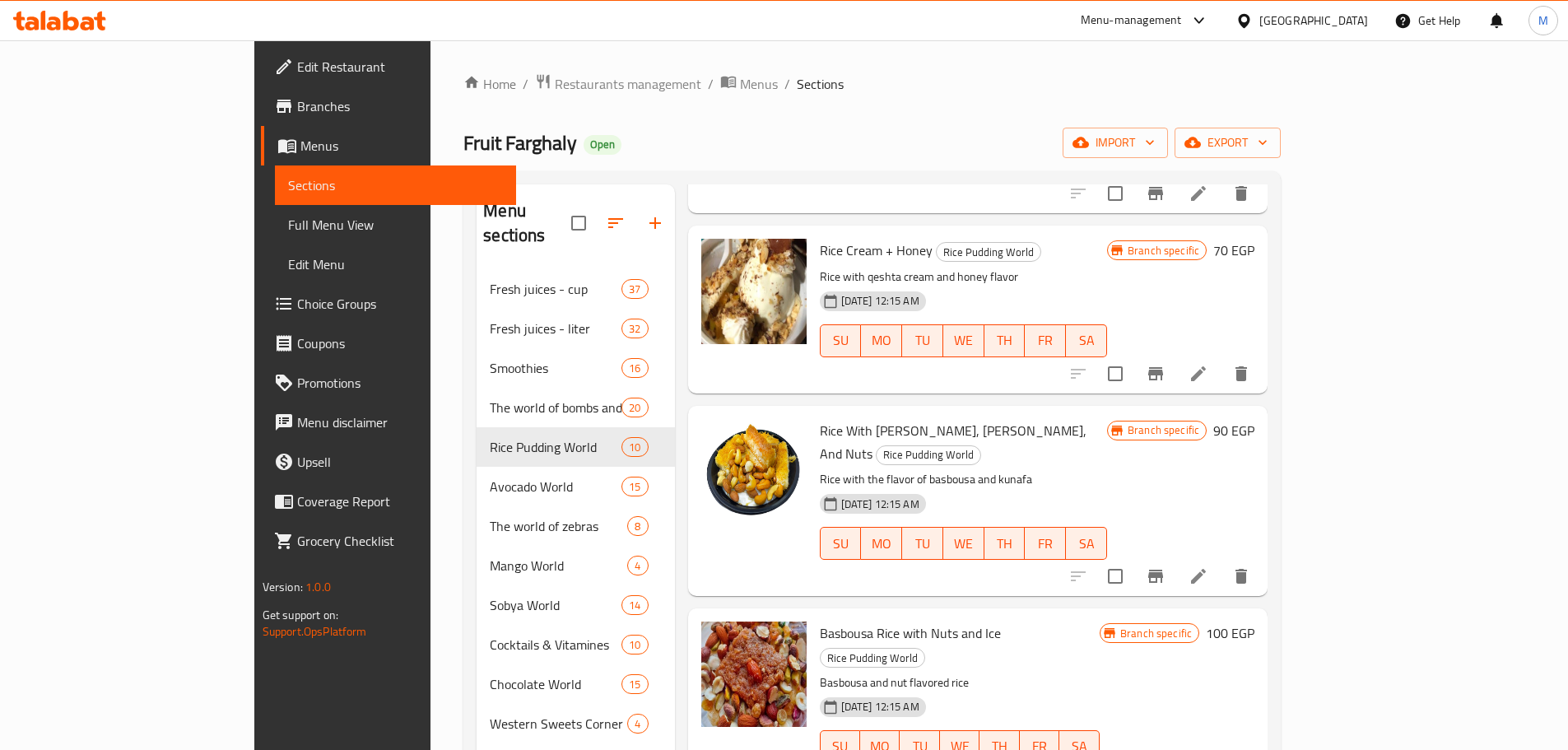
scroll to position [1061, 0]
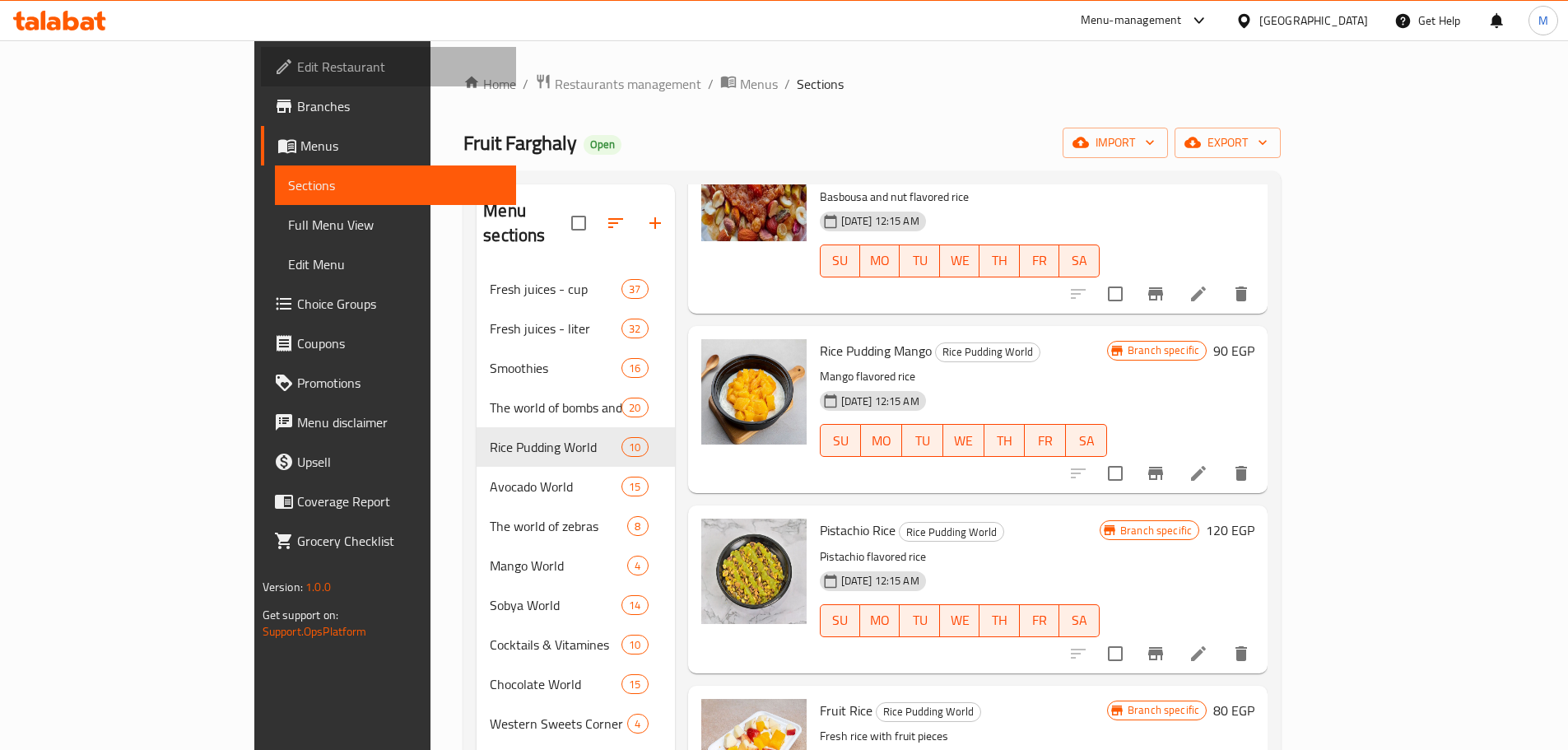
click at [297, 58] on span "Edit Restaurant" at bounding box center [400, 67] width 206 height 20
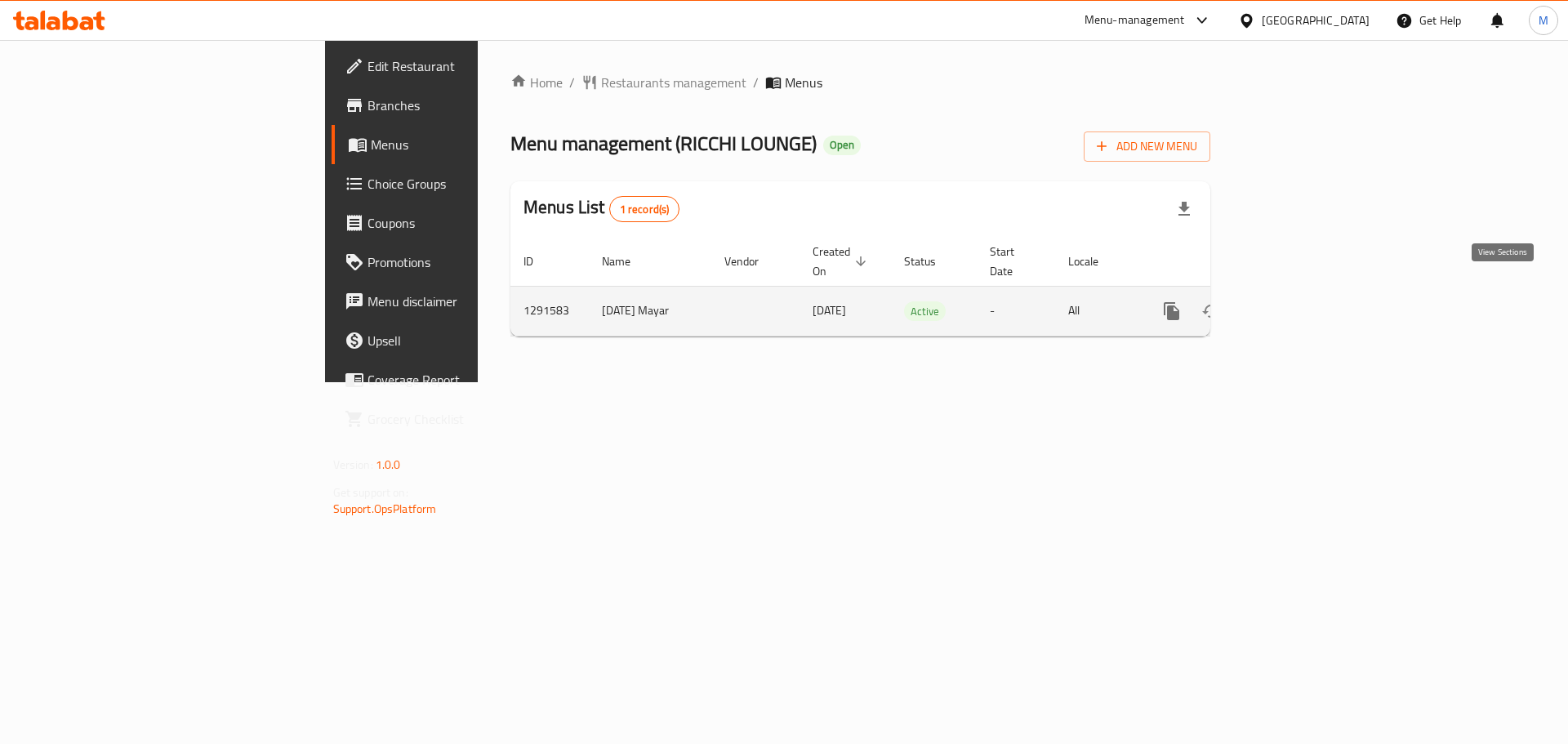
click at [1297, 304] on icon "enhanced table" at bounding box center [1290, 311] width 15 height 15
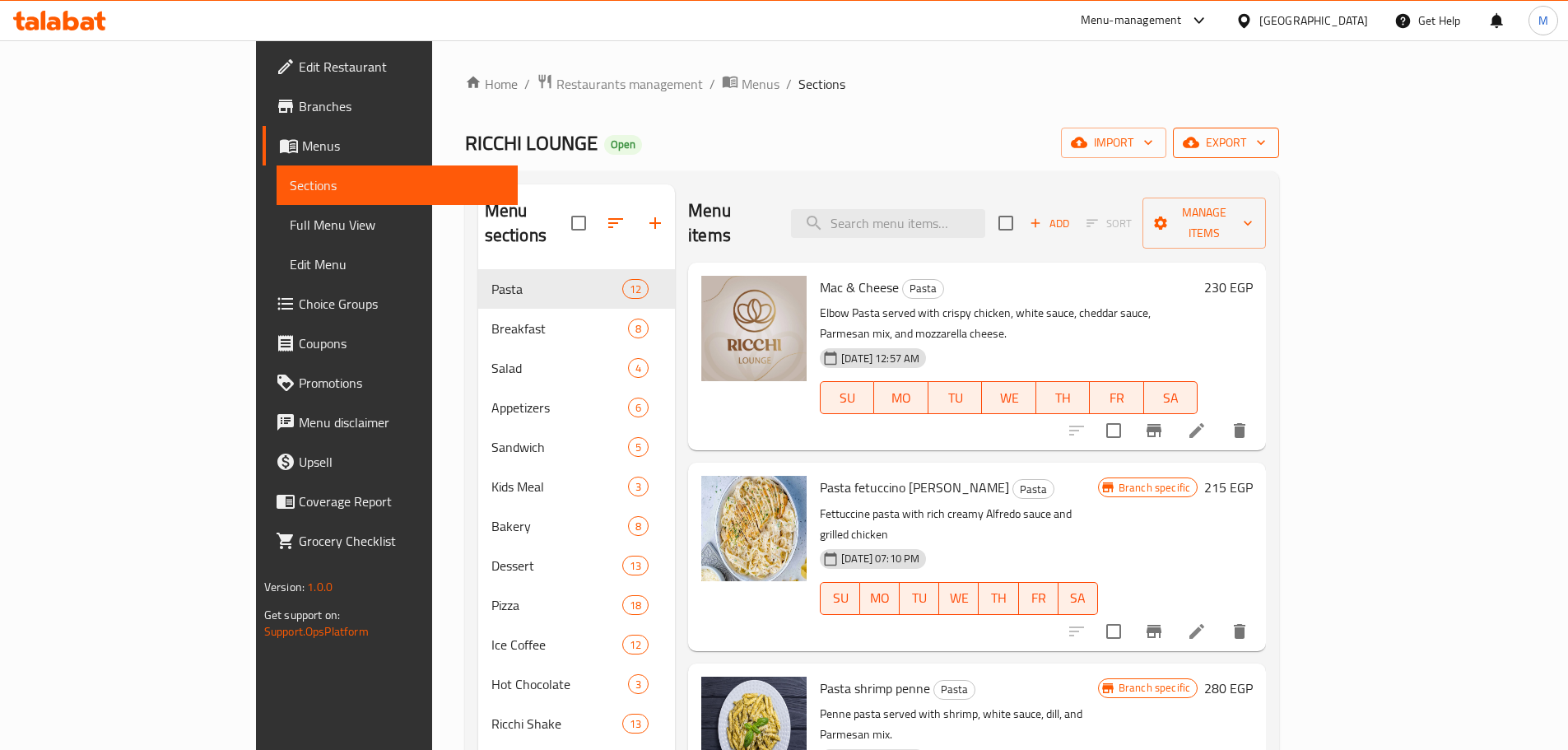
click at [1266, 150] on span "export" at bounding box center [1226, 142] width 80 height 21
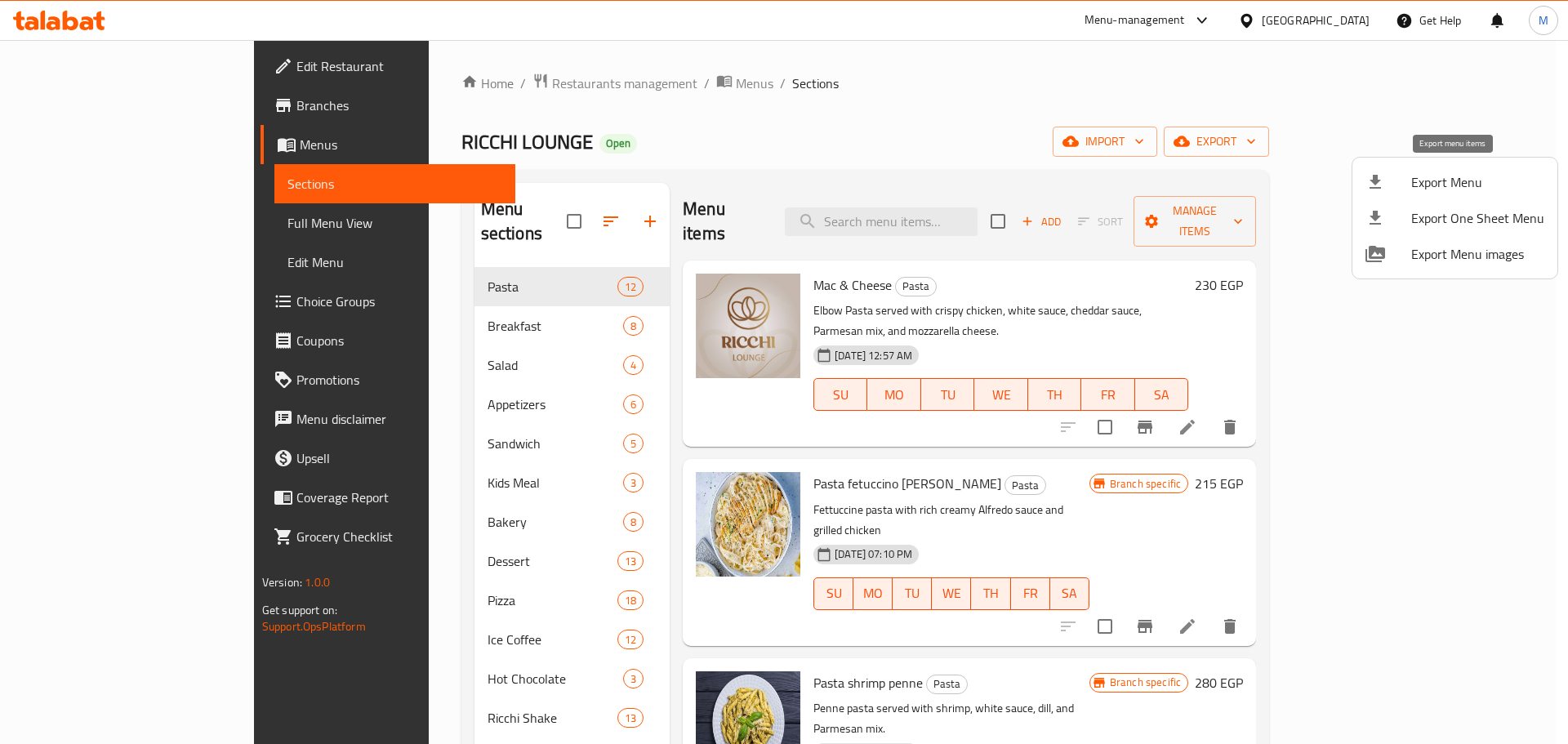
click at [1450, 182] on span "Export Menu" at bounding box center [1477, 182] width 133 height 20
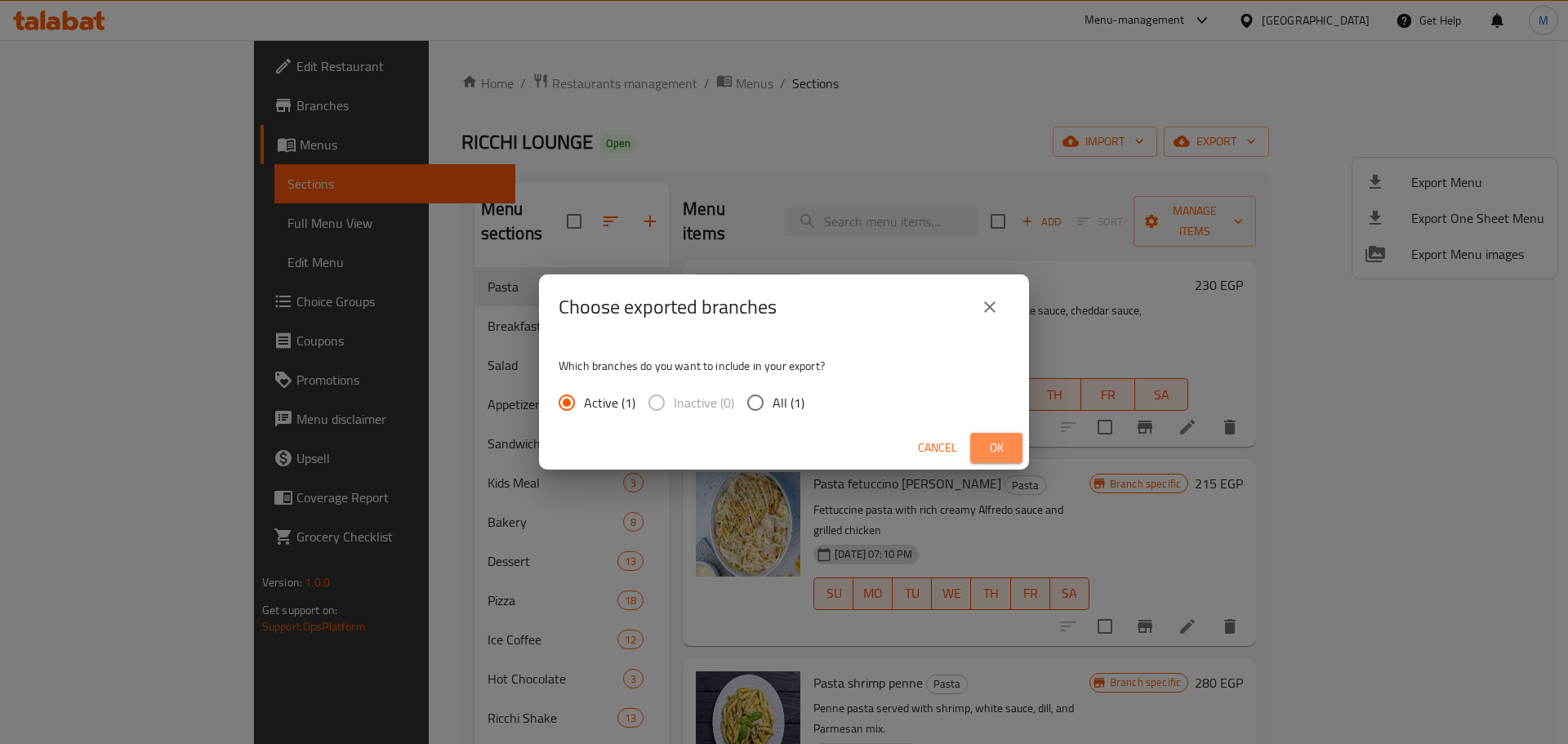
click at [992, 443] on span "Ok" at bounding box center [996, 448] width 26 height 21
